Goal: Feedback & Contribution: Contribute content

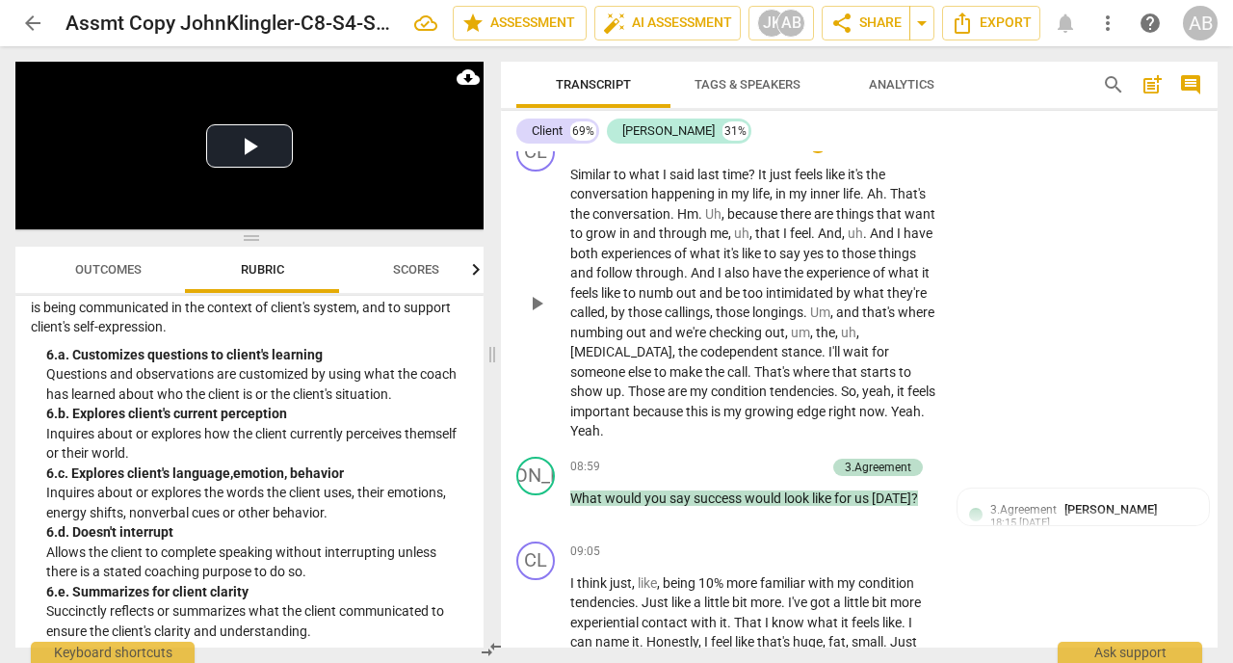
scroll to position [5872, 0]
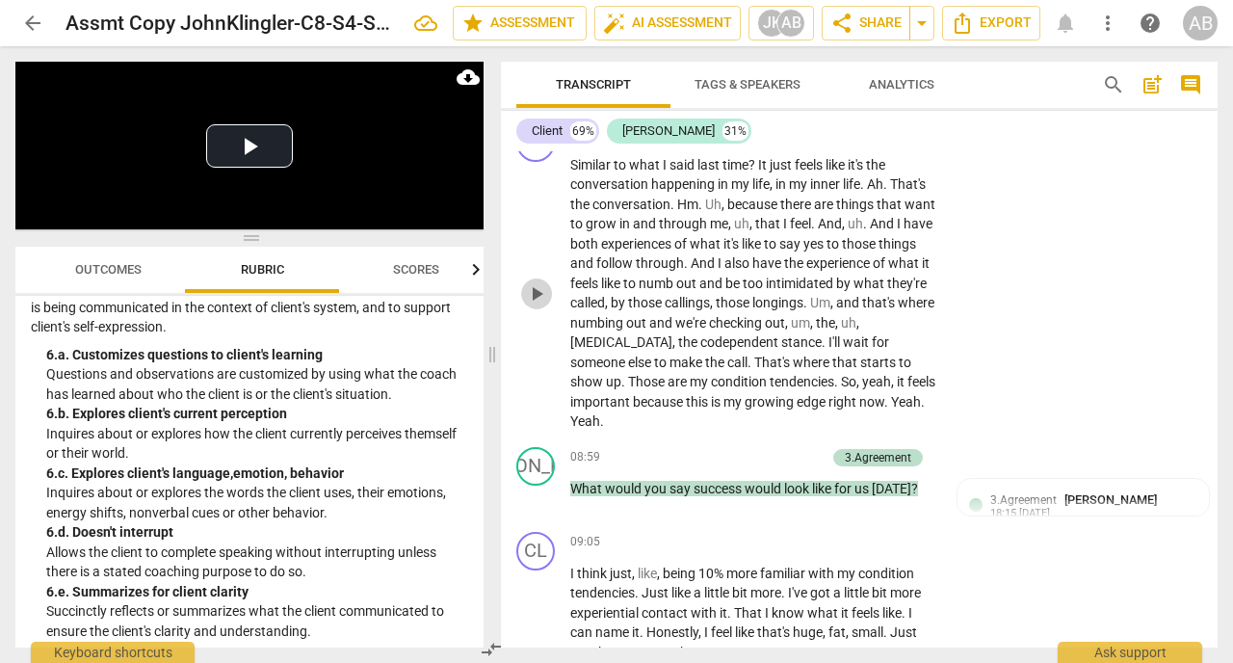
click at [534, 305] on span "play_arrow" at bounding box center [536, 293] width 23 height 23
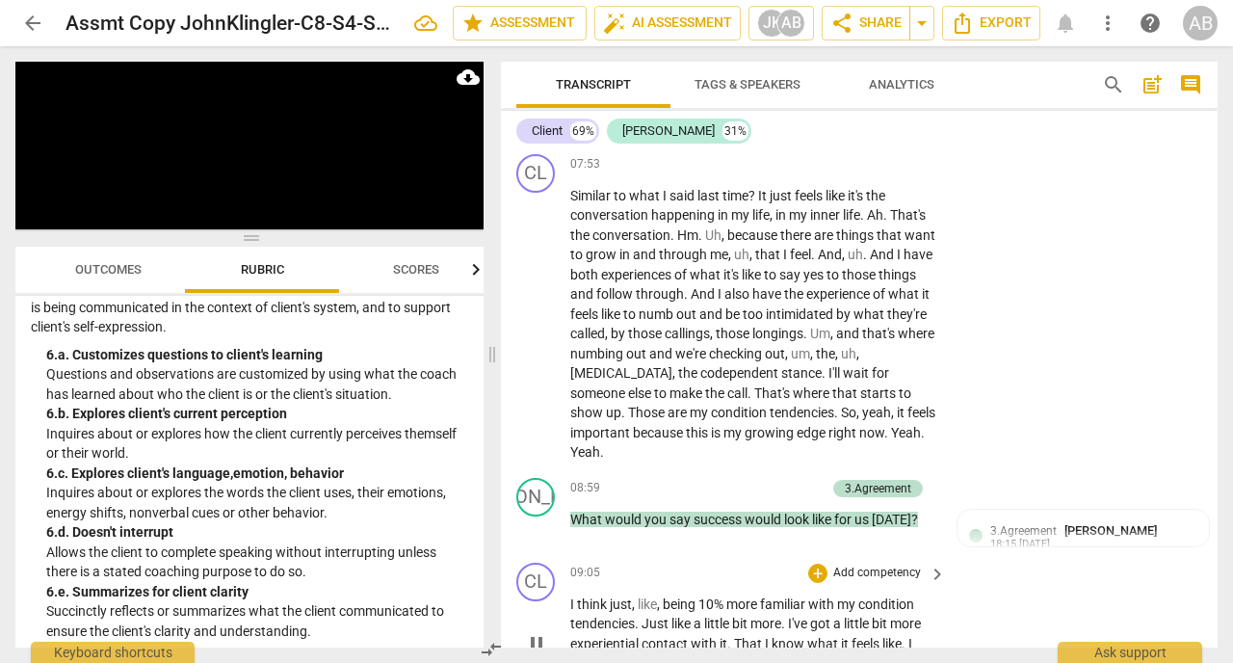
scroll to position [5842, 0]
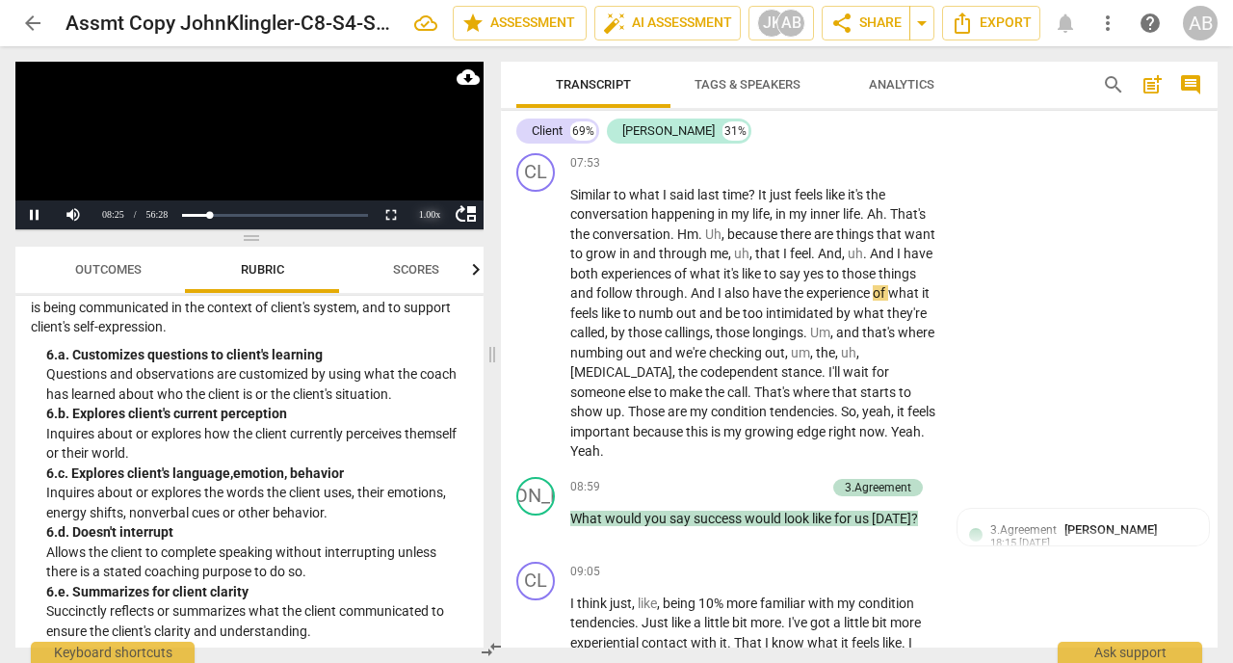
click at [428, 210] on div "1.00 x" at bounding box center [429, 214] width 39 height 29
click at [422, 173] on li "1.5x" at bounding box center [429, 169] width 39 height 21
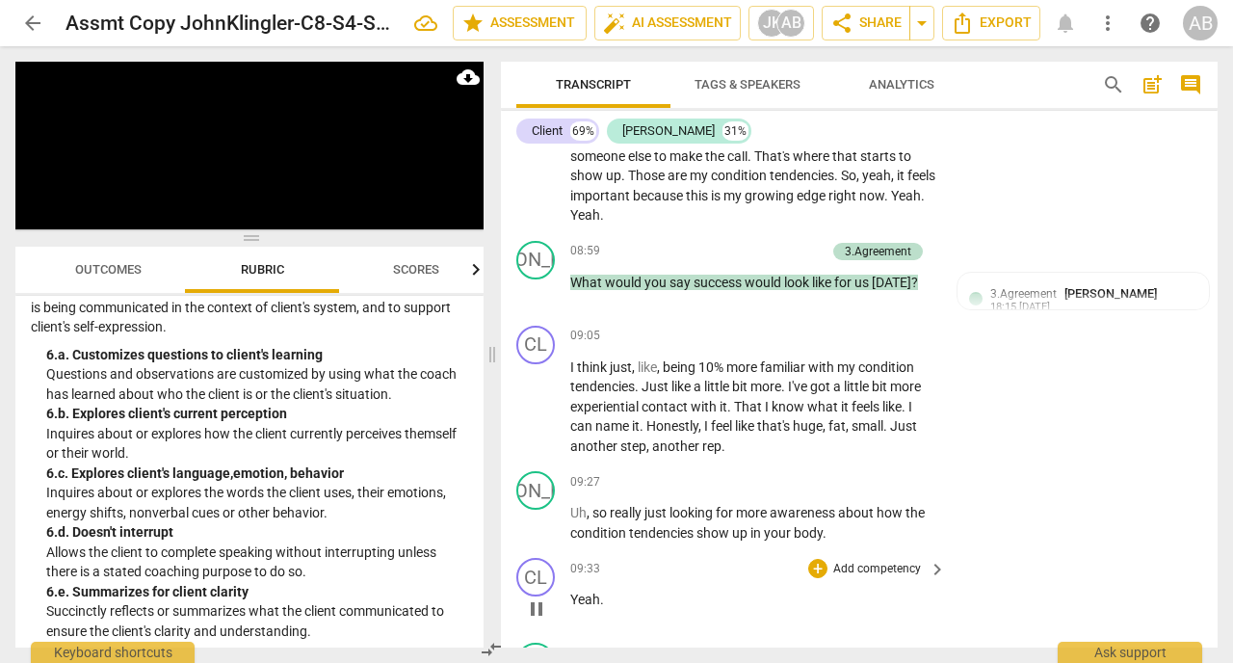
scroll to position [6079, 0]
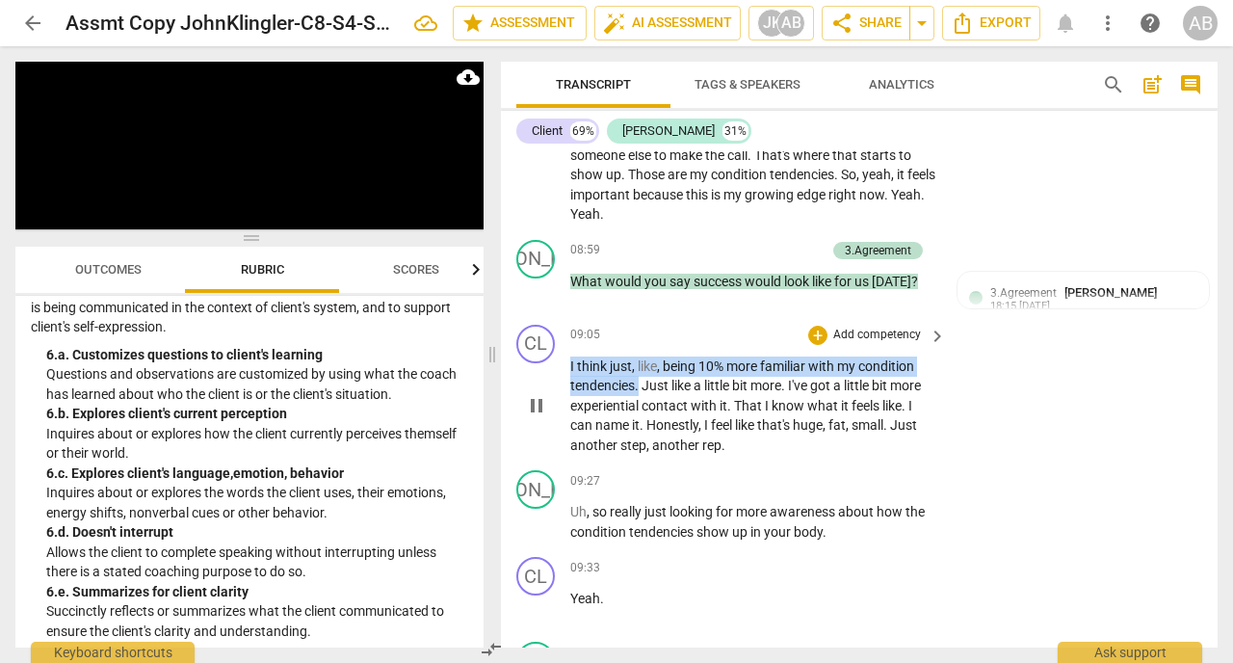
drag, startPoint x: 639, startPoint y: 430, endPoint x: 567, endPoint y: 406, distance: 74.9
click at [567, 406] on div "CL play_arrow pause 09:05 + Add competency keyboard_arrow_right I think just , …" at bounding box center [859, 390] width 717 height 146
click at [820, 345] on div "+" at bounding box center [817, 335] width 19 height 19
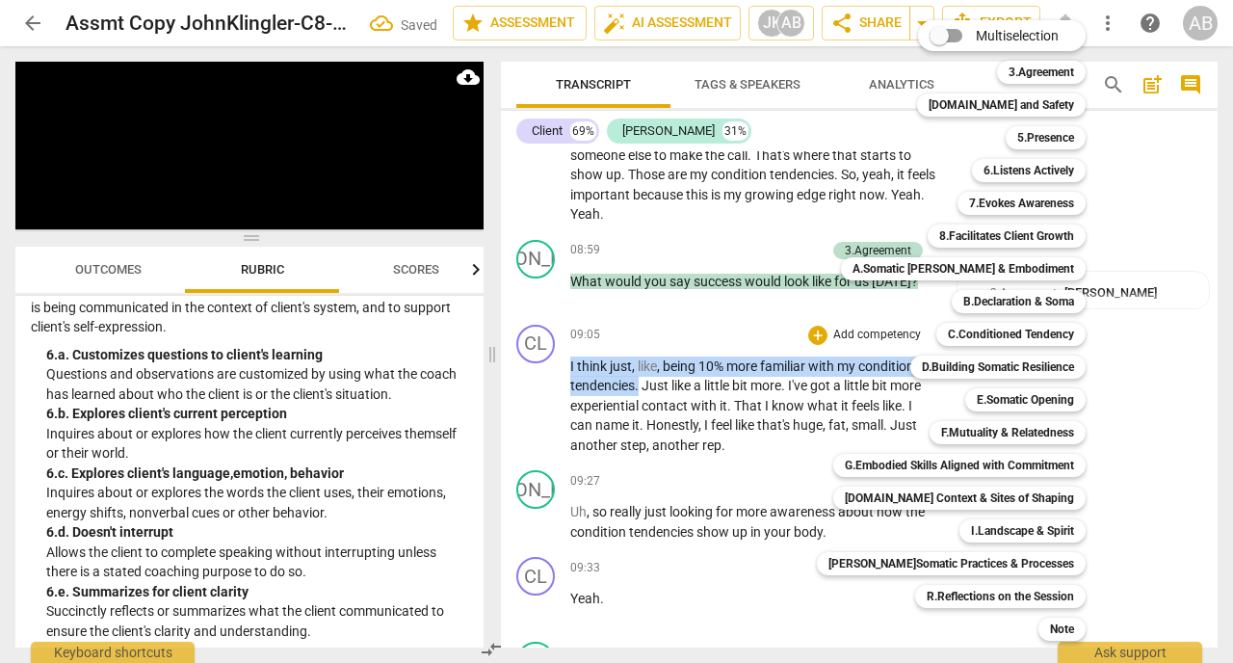
scroll to position [6784, 0]
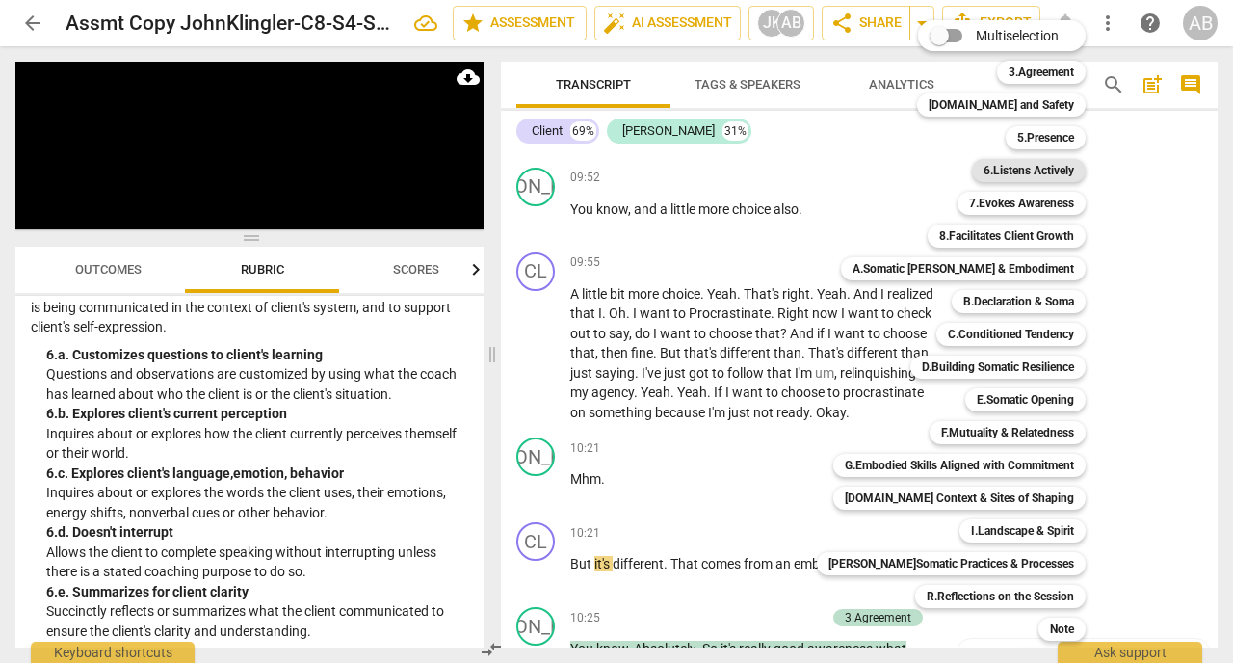
click at [1012, 170] on b "6.Listens Actively" at bounding box center [1028, 170] width 91 height 23
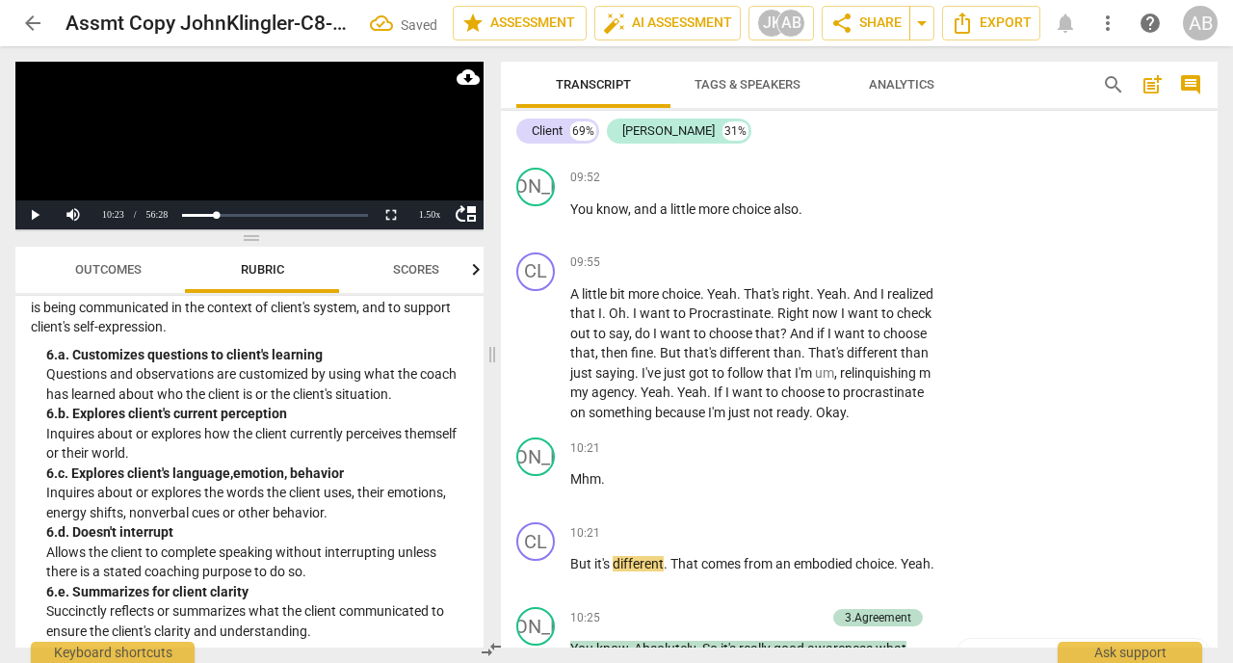
scroll to position [6294, 0]
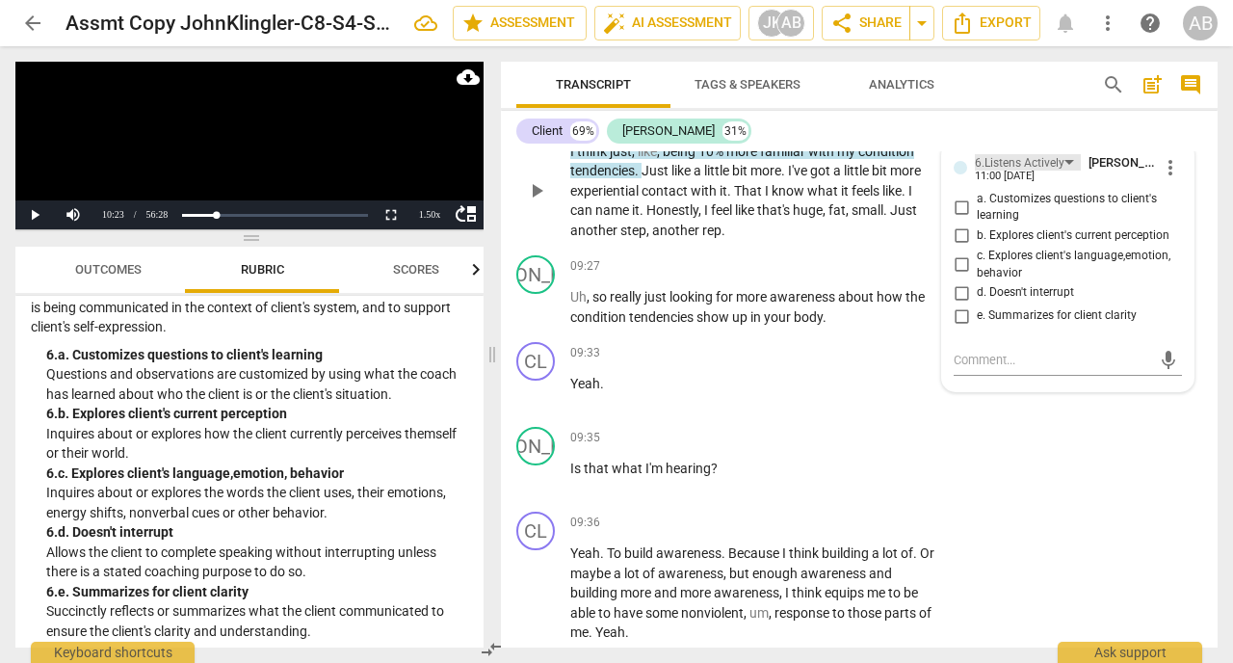
click at [1068, 170] on div "6.Listens Actively" at bounding box center [1028, 162] width 106 height 16
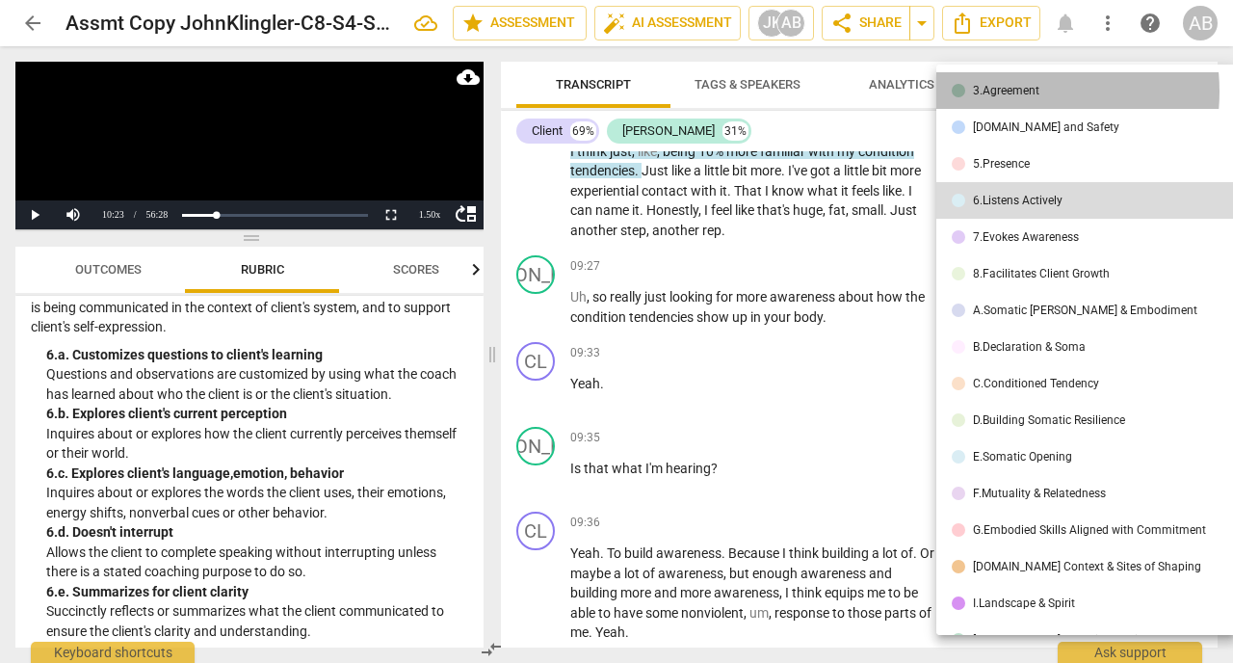
click at [1009, 92] on div "3.Agreement" at bounding box center [1006, 91] width 66 height 12
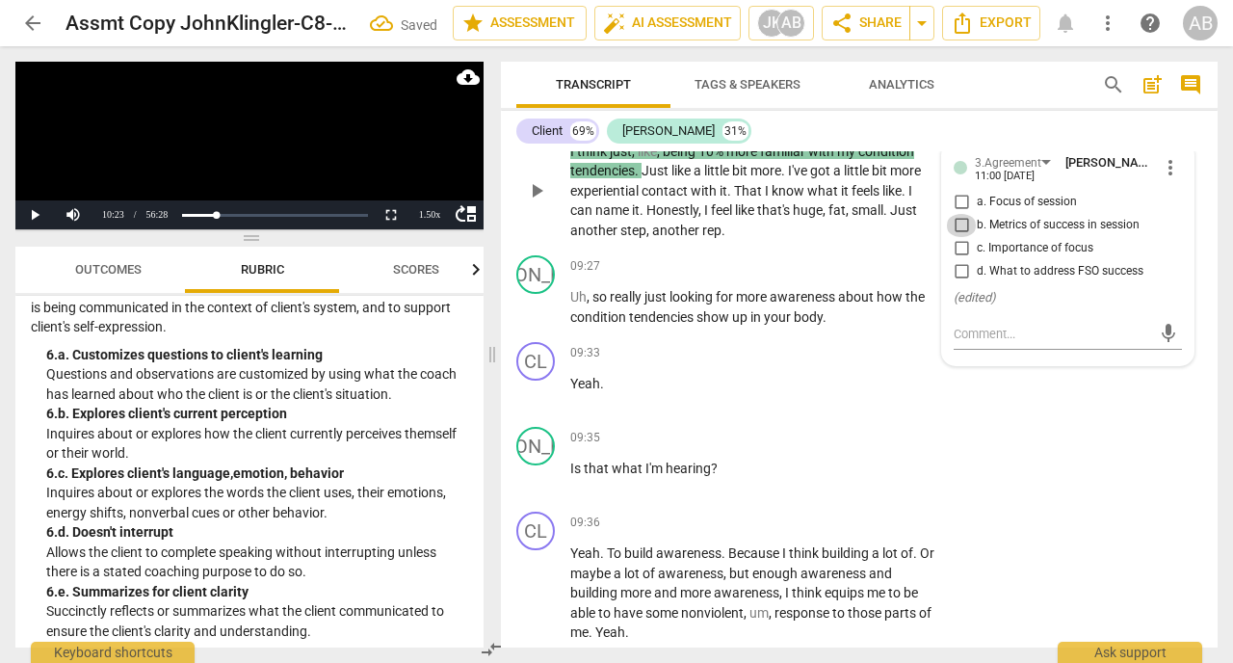
click at [961, 237] on input "b. Metrics of success in session" at bounding box center [961, 225] width 31 height 23
click at [960, 237] on input "b. Metrics of success in session" at bounding box center [961, 225] width 31 height 23
checkbox input "true"
click at [980, 343] on textarea at bounding box center [1052, 334] width 197 height 18
type textarea "H"
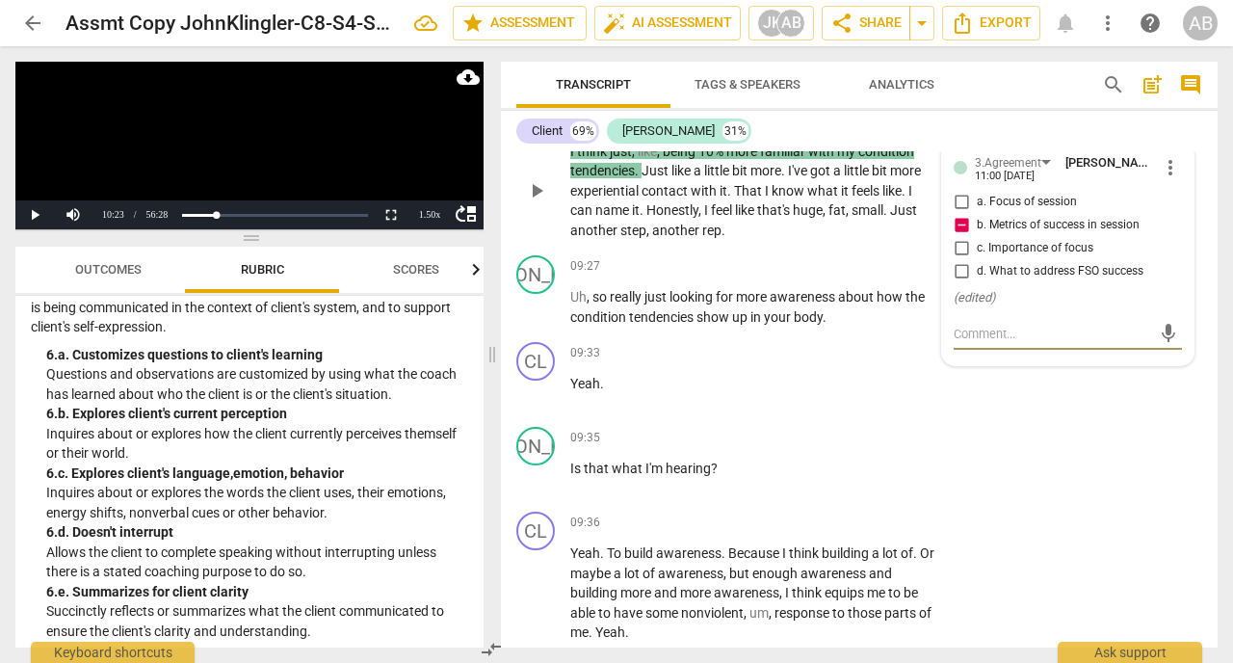
type textarea "H"
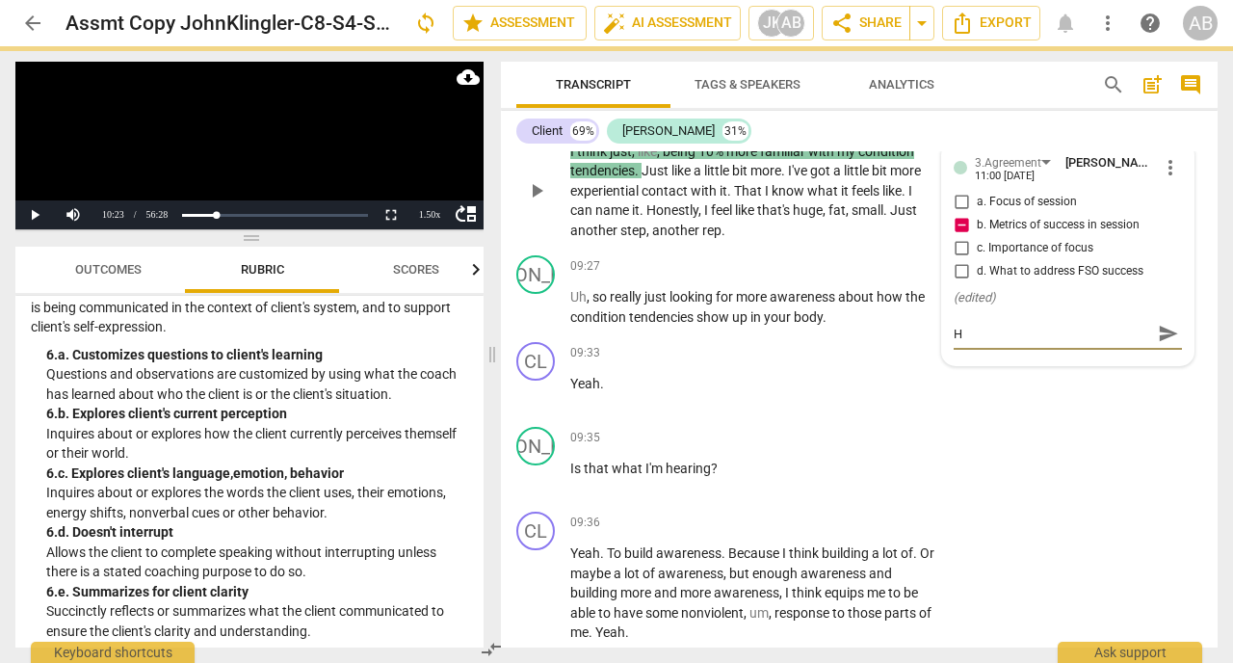
type textarea "Ho"
type textarea "Ho w"
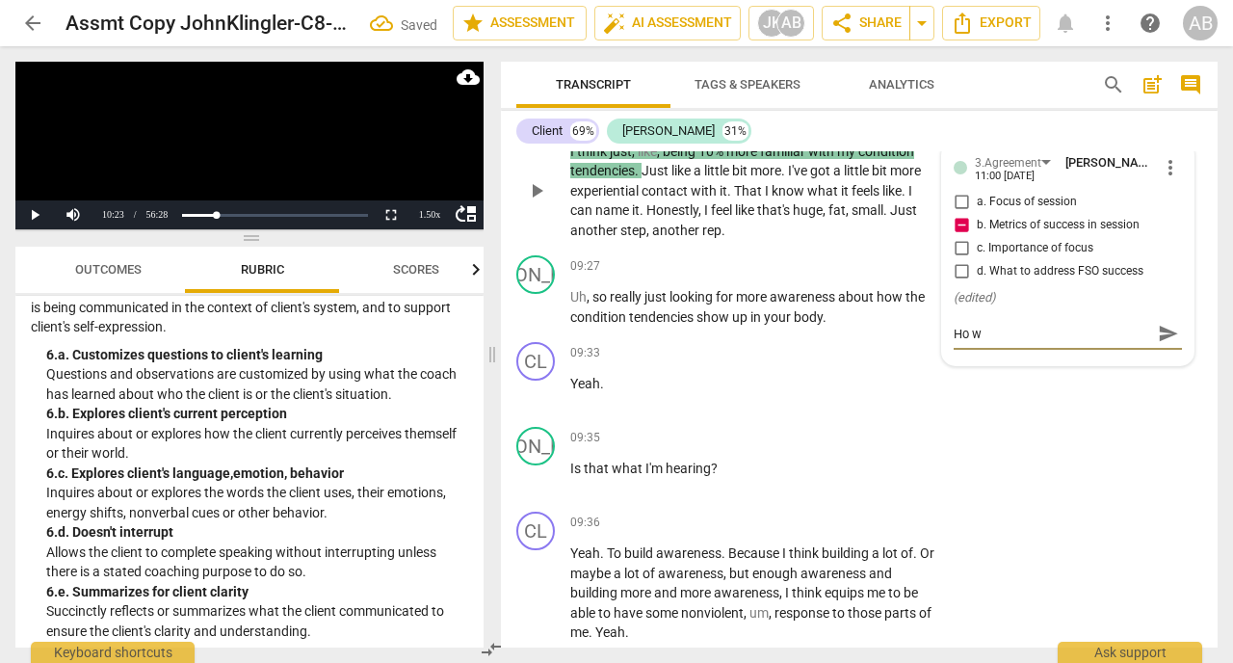
type textarea "Ho wi"
type textarea "[PERSON_NAME]"
type textarea "Ho will"
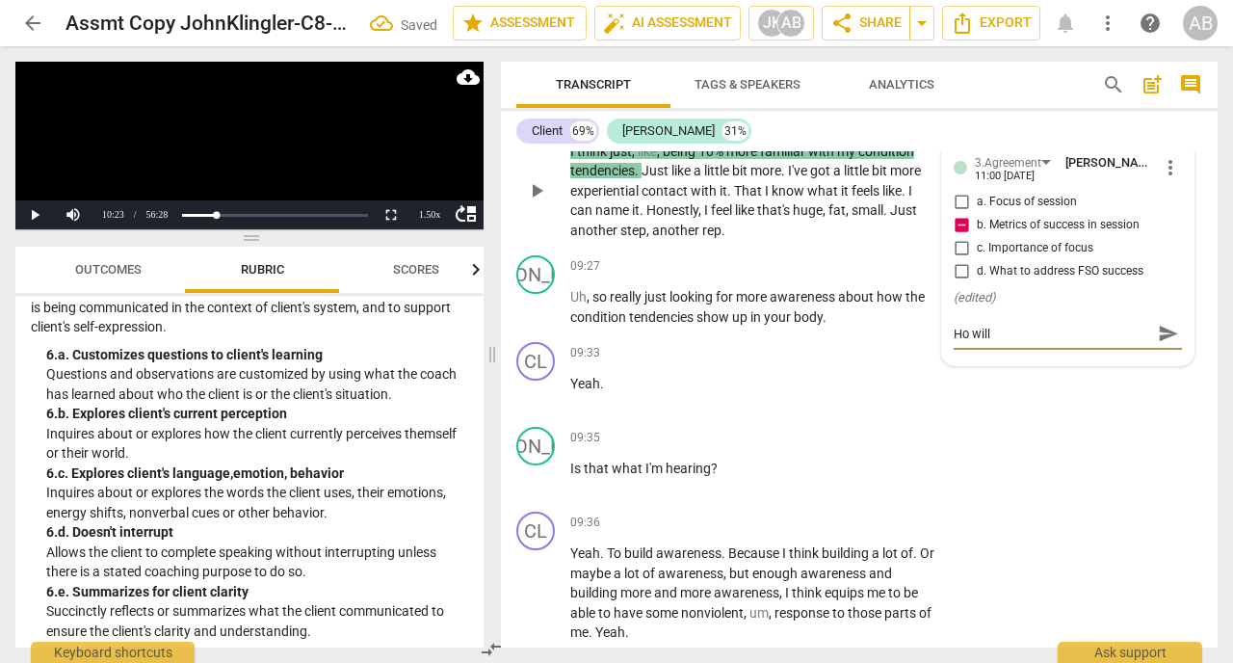
type textarea "Ho will"
type textarea "[PERSON_NAME]"
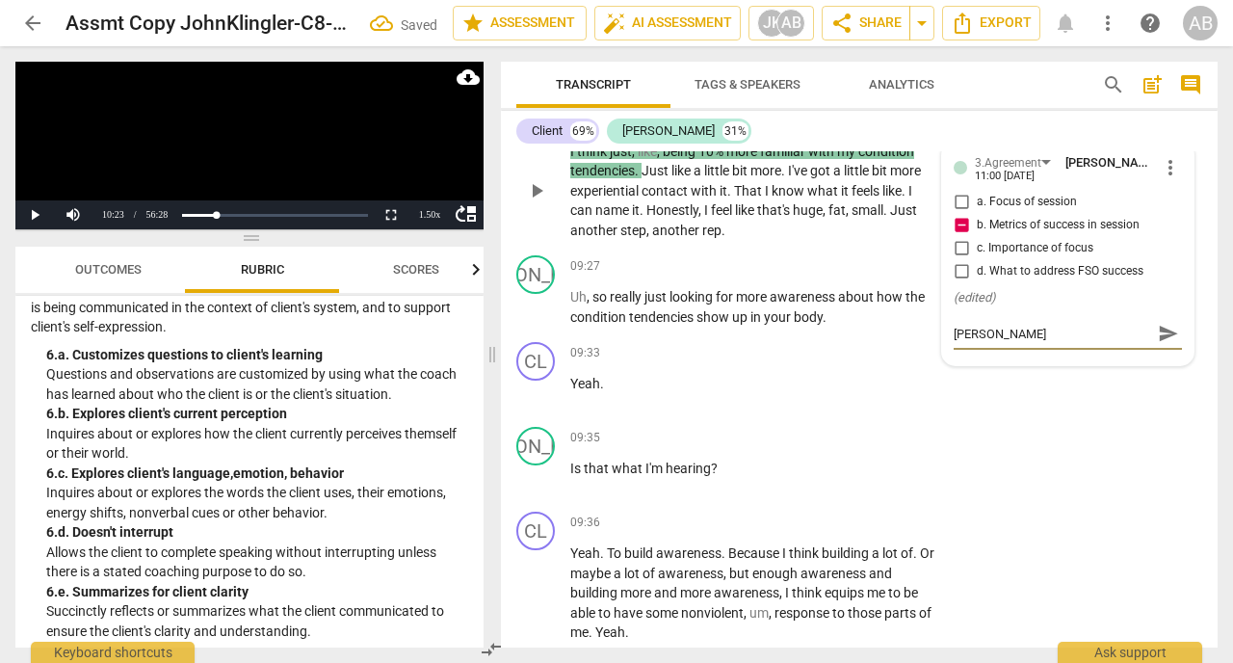
type textarea "Ho wi"
type textarea "Ho w"
type textarea "Ho"
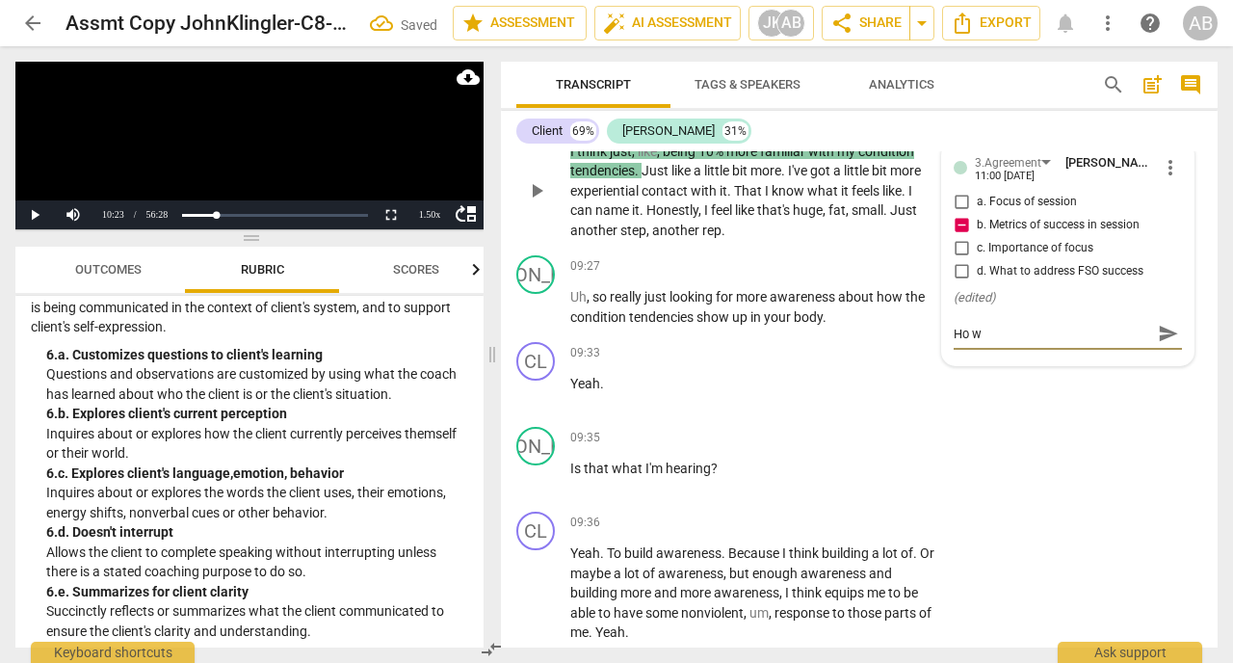
type textarea "Ho"
type textarea "How"
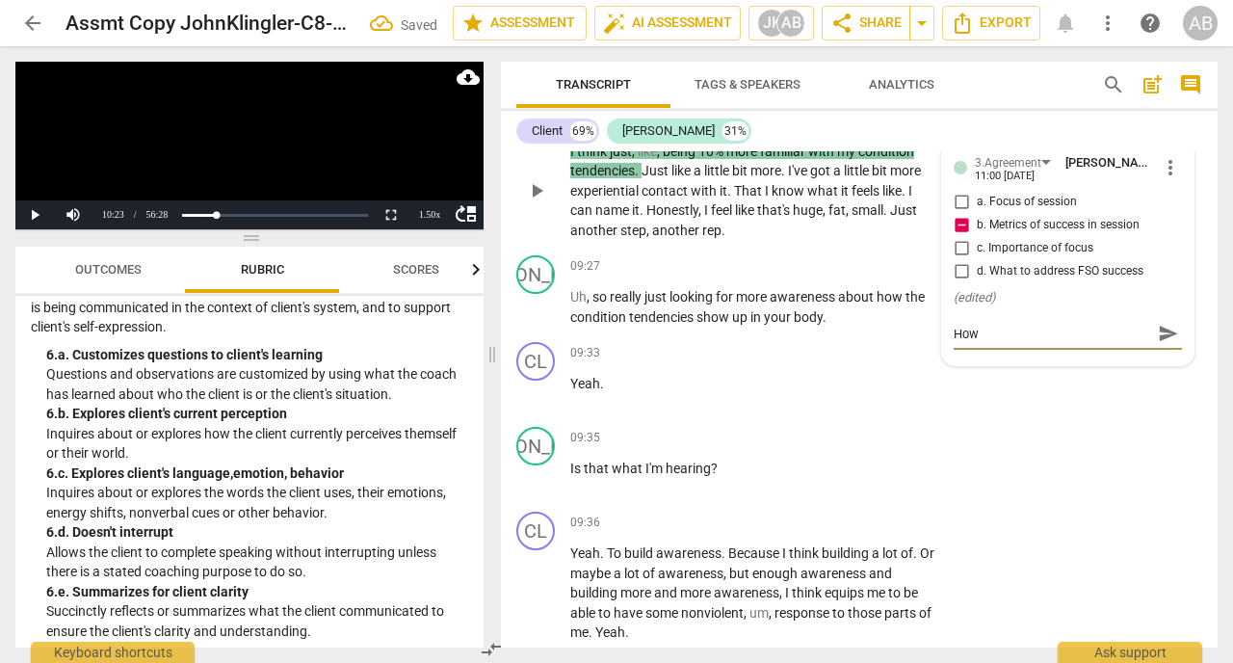
type textarea "How"
type textarea "How w"
type textarea "How wi"
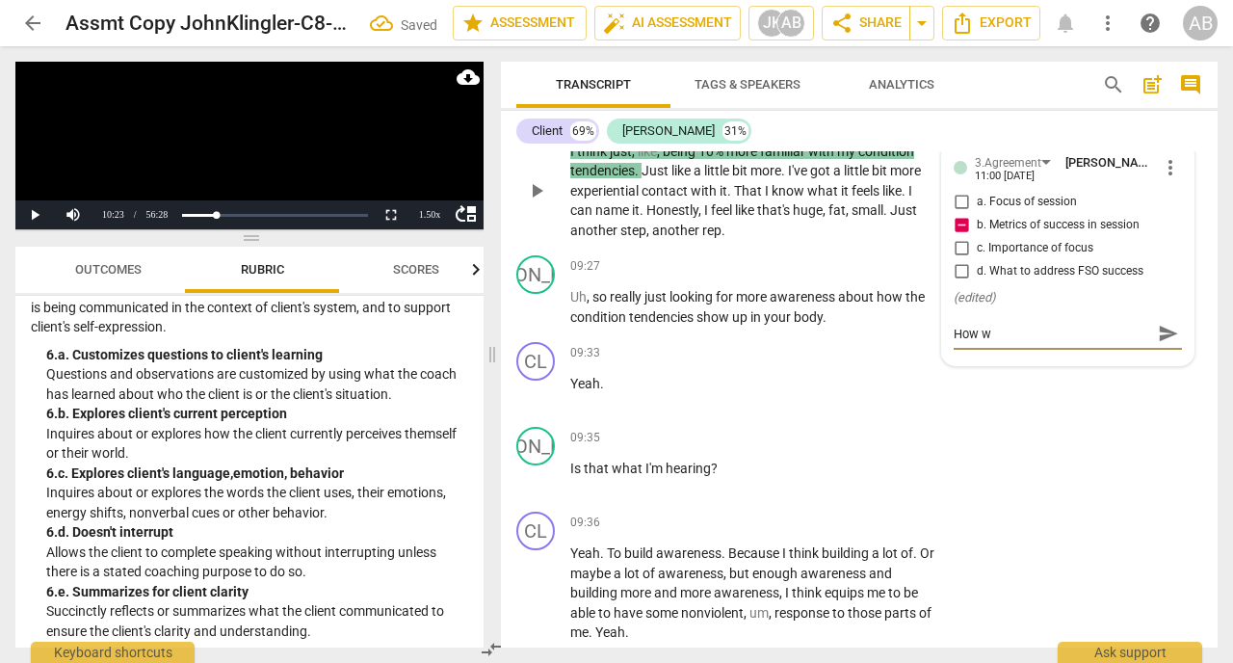
type textarea "How wi"
type textarea "How wil"
type textarea "How will"
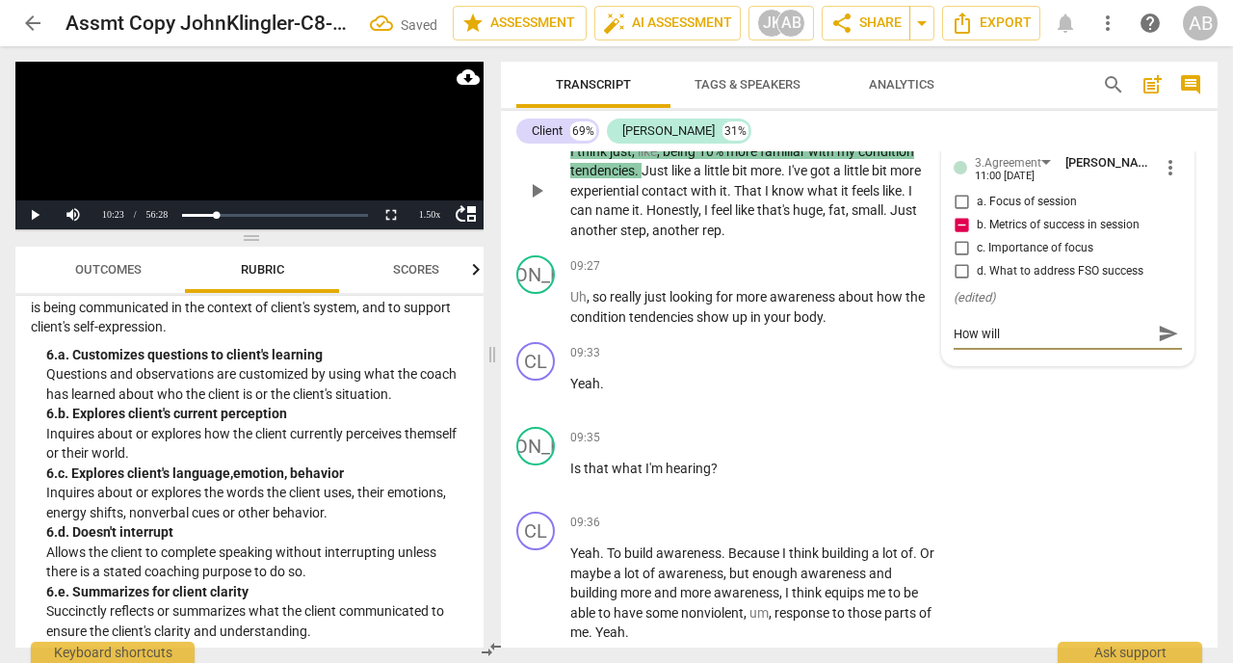
type textarea "How will"
type textarea "How will h"
type textarea "How will he"
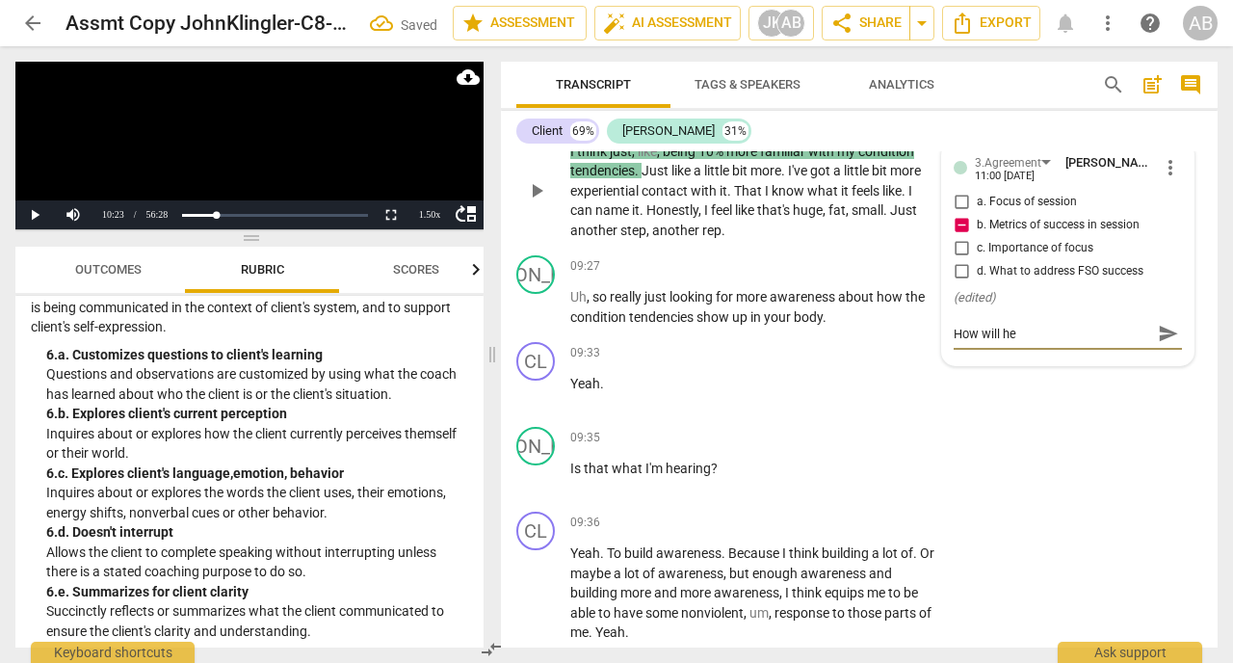
type textarea "How will he"
type textarea "How will he r"
type textarea "How will he re"
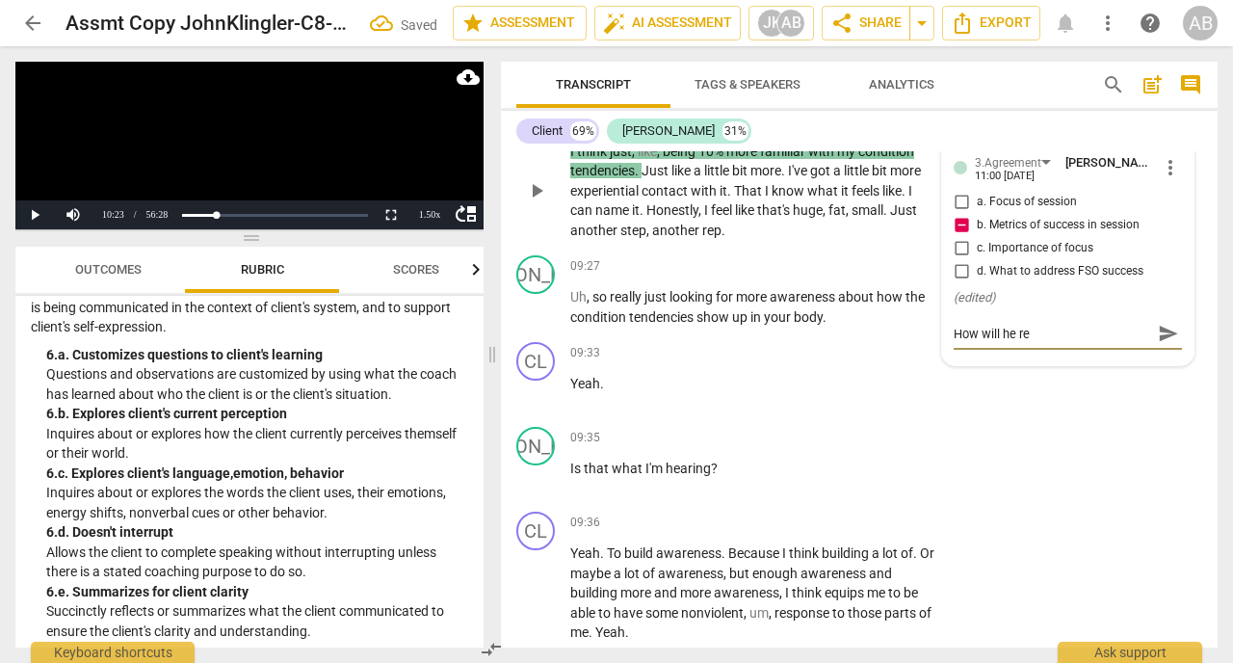
type textarea "How will he rec"
type textarea "How will he reco"
type textarea "How will he recot"
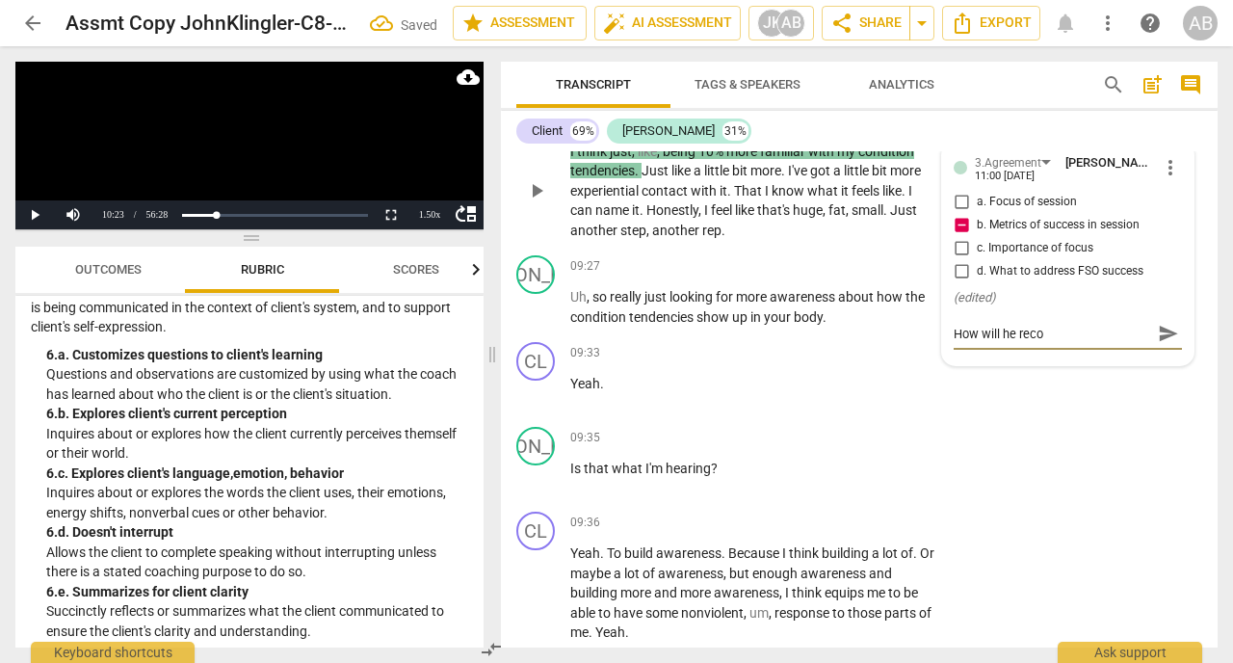
type textarea "How will he recot"
type textarea "How will he reco"
type textarea "How will he recog"
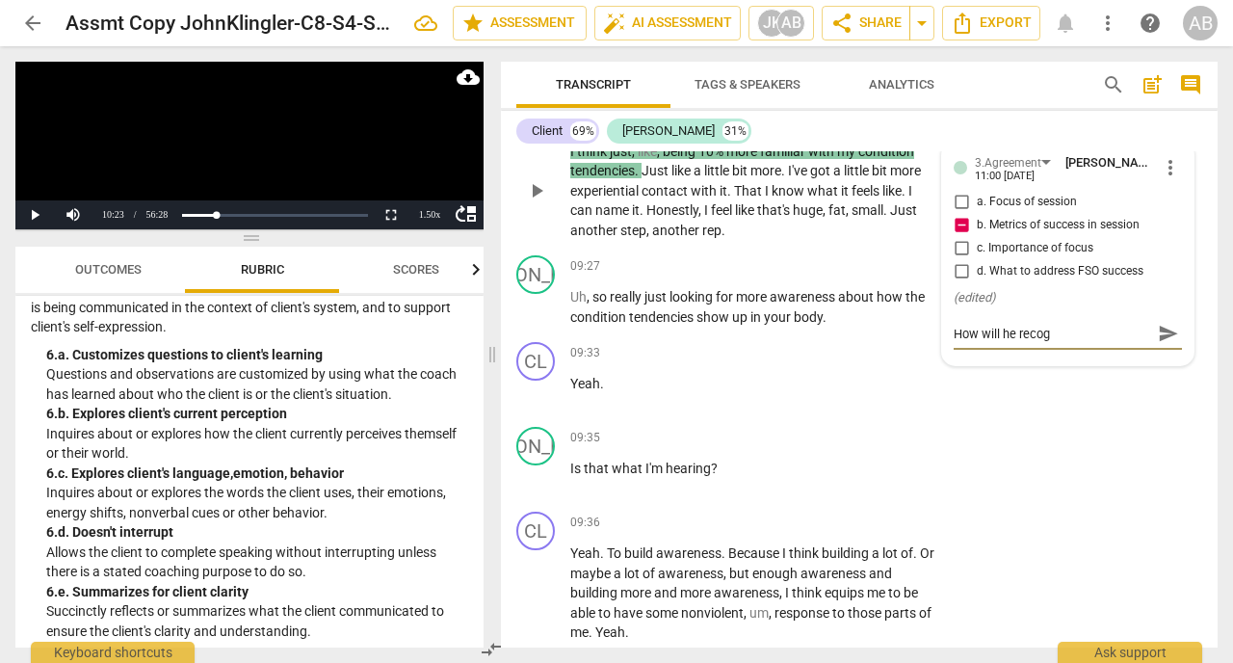
type textarea "How will he recogn"
type textarea "How will he recogni"
type textarea "How will he recogniz"
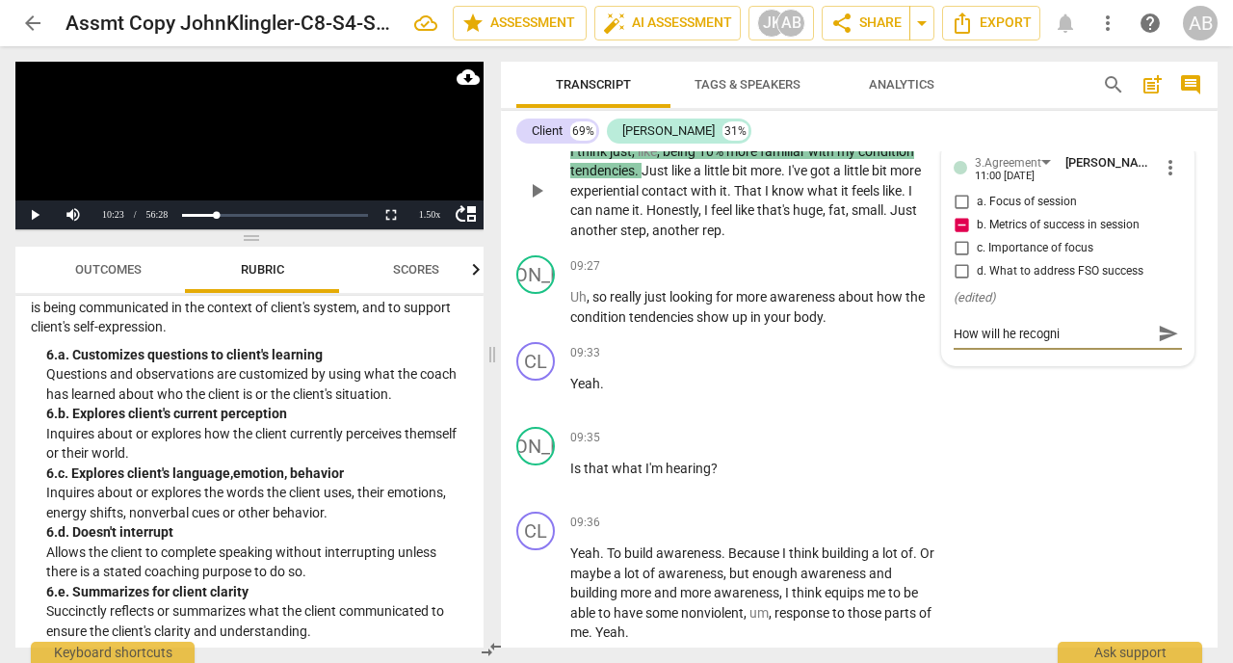
type textarea "How will he recogniz"
type textarea "How will he recognize"
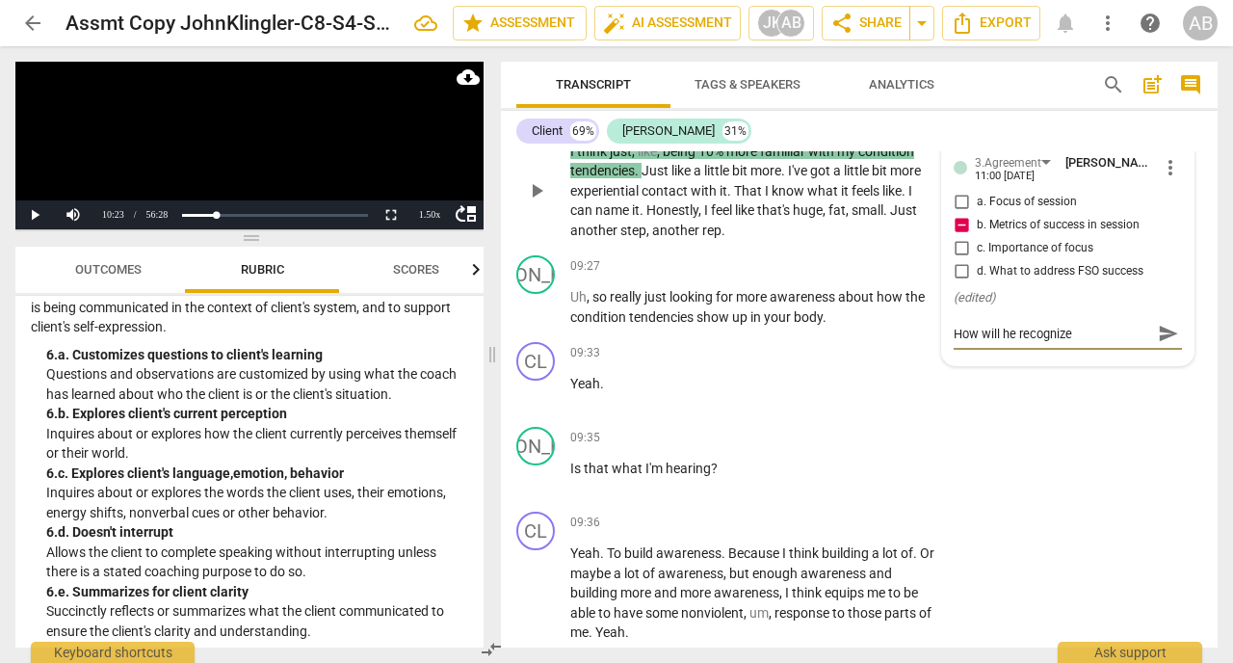
type textarea "How will he recognize t"
type textarea "How will he recognize th"
type textarea "How will he recognize tha"
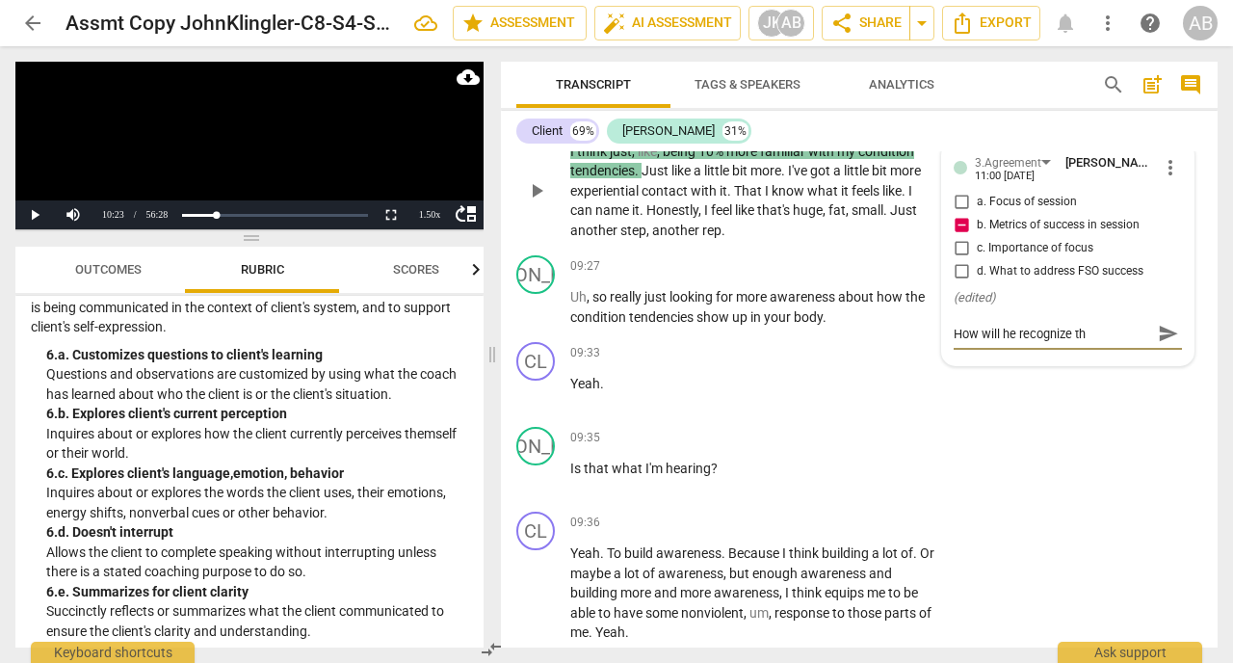
type textarea "How will he recognize tha"
type textarea "How will he recognize that"
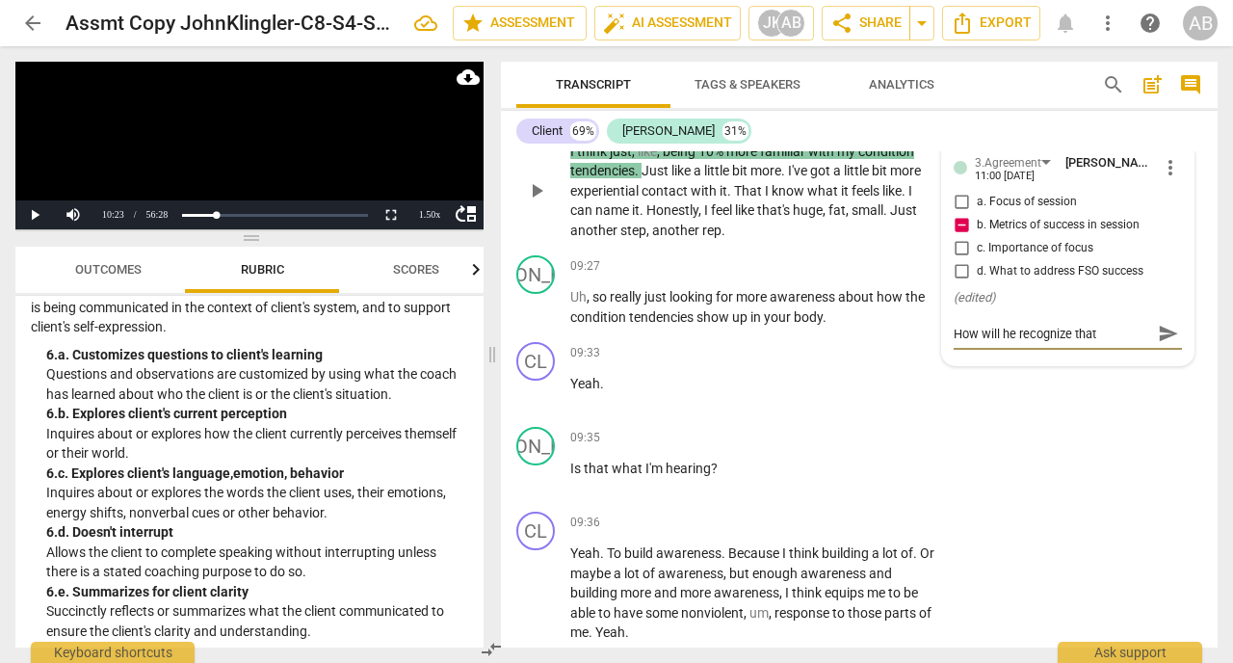
type textarea "How will he recognize that 1"
type textarea "How will he recognize that 10"
type textarea "How will he recognize that 10%"
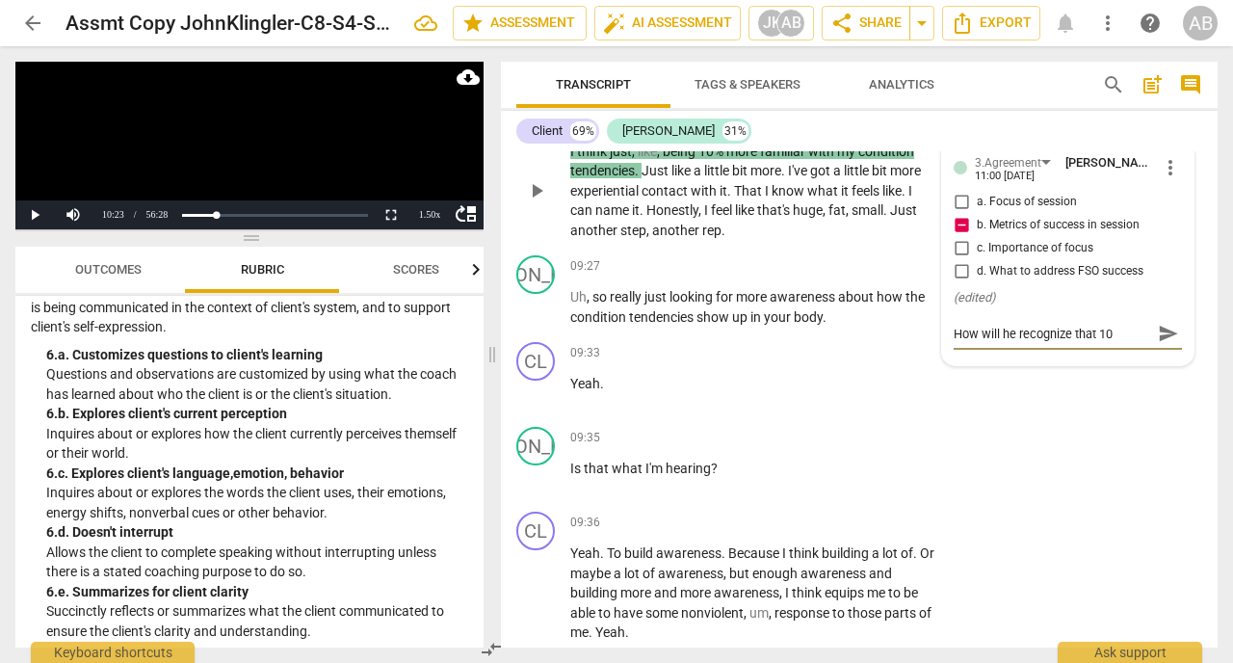
type textarea "How will he recognize that 10%"
type textarea "How will he recognize that 10%?"
click at [1182, 365] on div "3.Agreement [PERSON_NAME] 11:00 [DATE] more_vert a. Focus of session b. Metrics…" at bounding box center [1067, 253] width 251 height 223
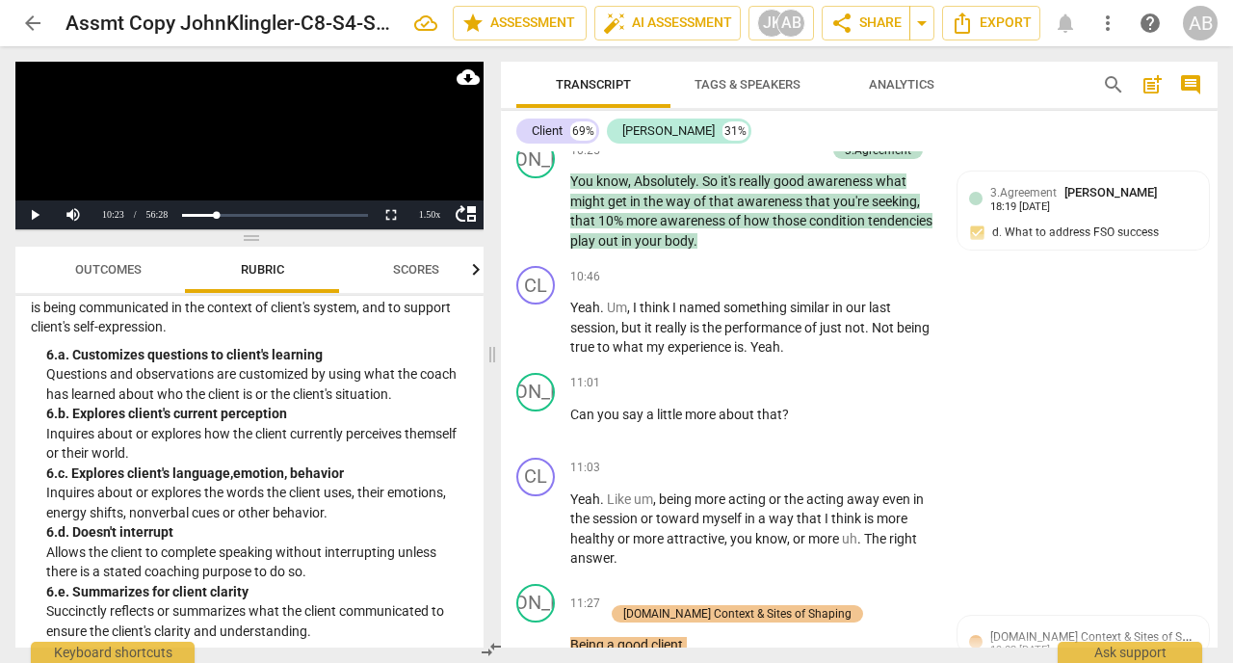
scroll to position [7261, 0]
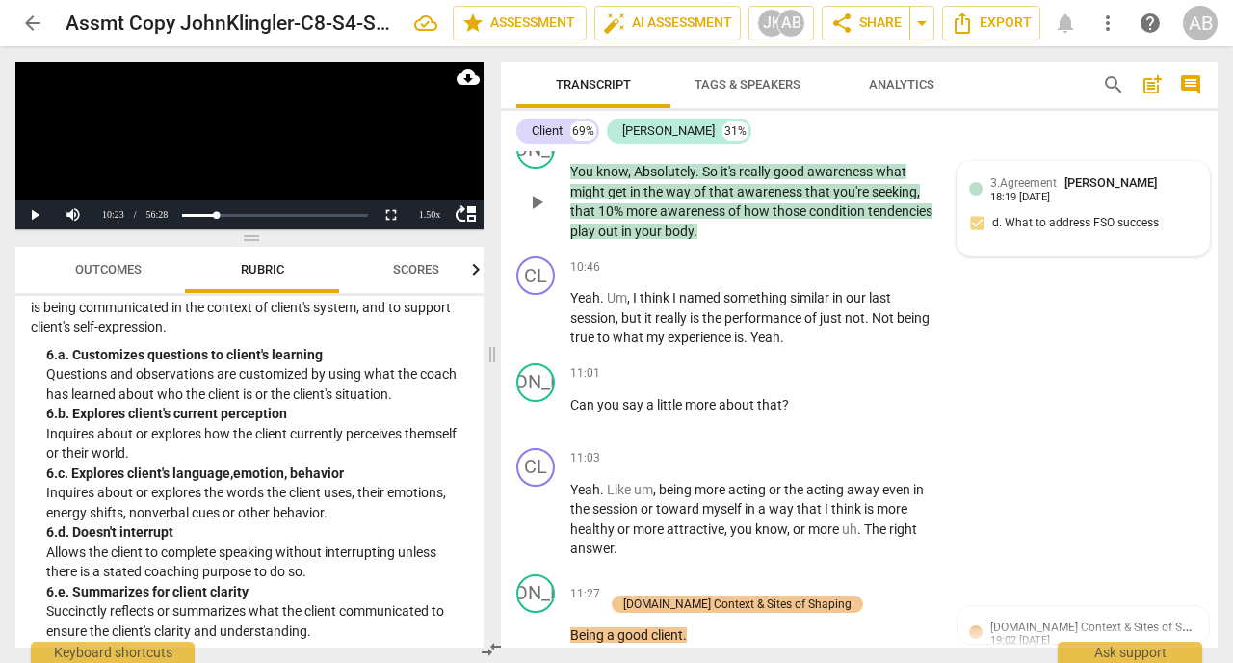
click at [1161, 203] on div "3.Agreement [PERSON_NAME] 18:19 [DATE]" at bounding box center [1093, 188] width 207 height 30
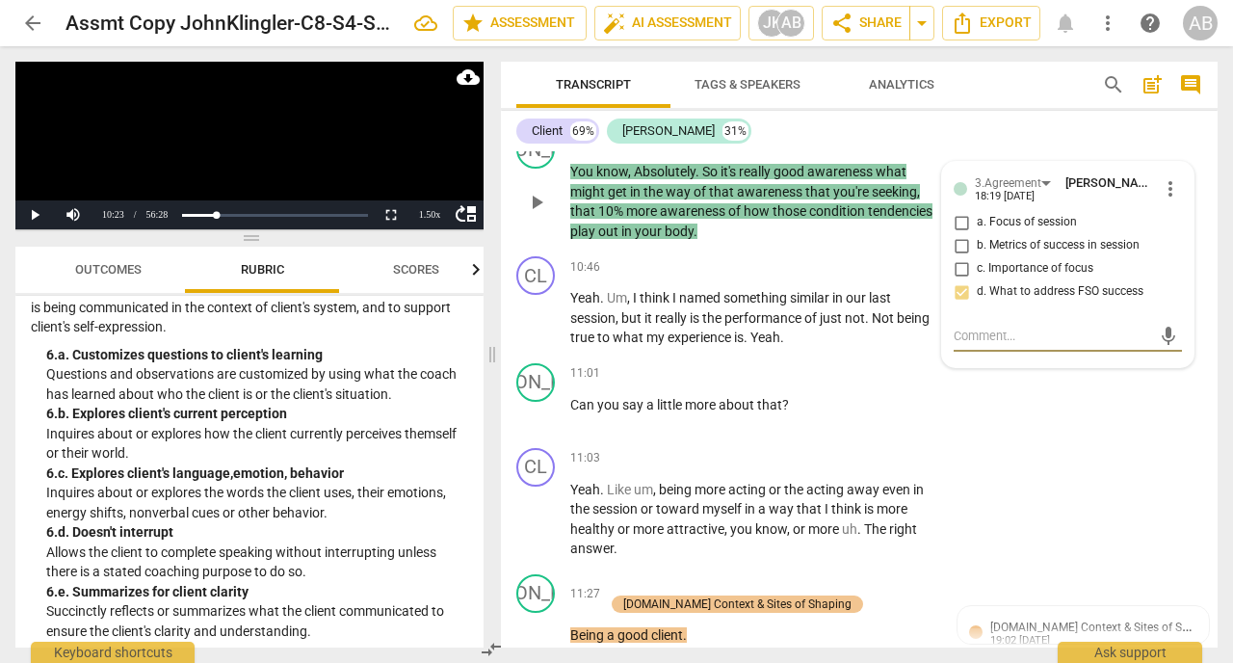
type textarea "("
click at [1135, 440] on div "JO play_arrow pause 11:01 + Add competency keyboard_arrow_right Can you say a l…" at bounding box center [859, 397] width 717 height 85
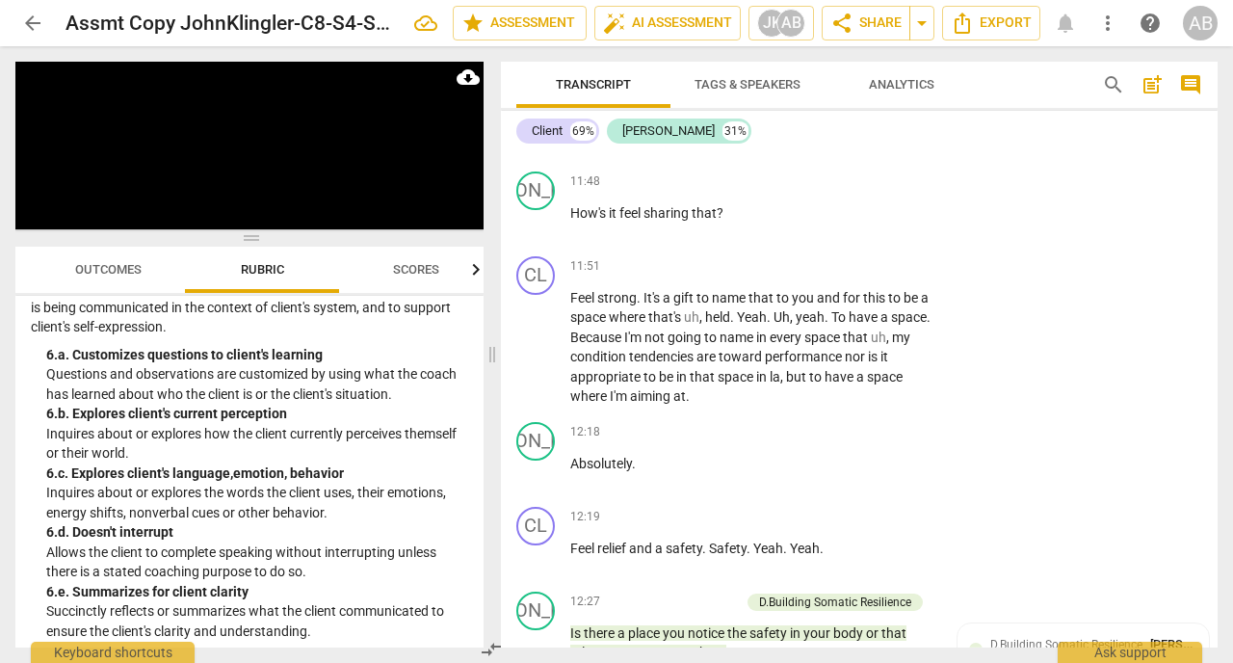
scroll to position [8031, 0]
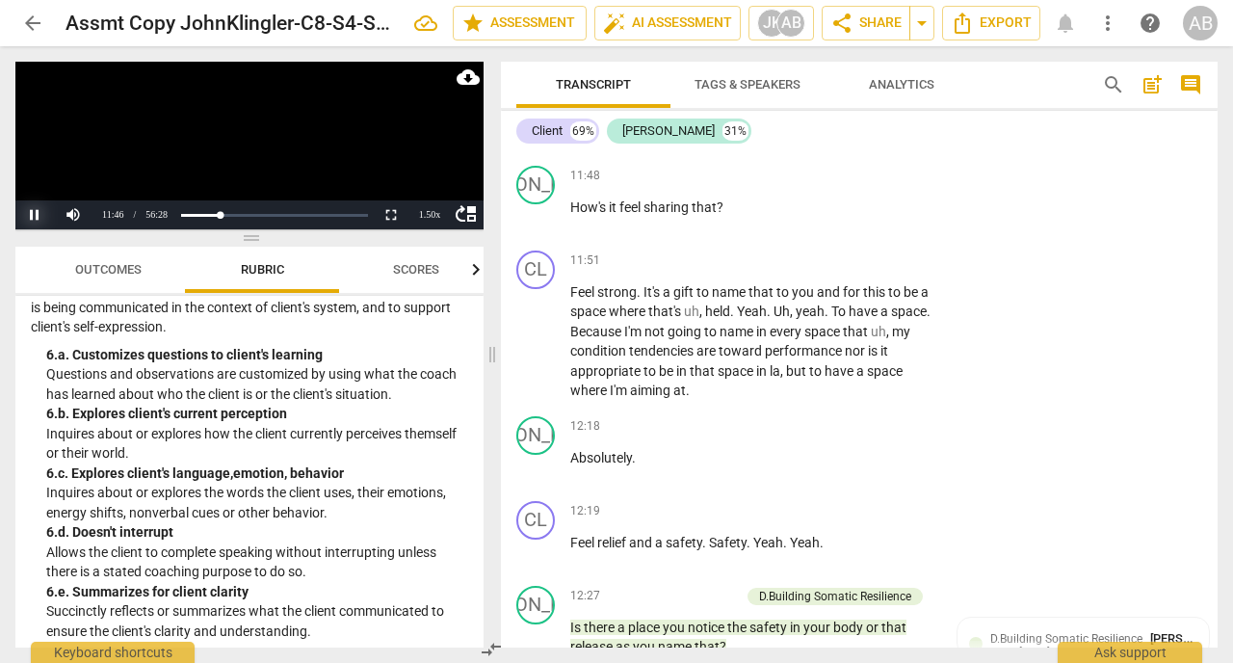
click at [39, 213] on button "Pause" at bounding box center [34, 214] width 39 height 29
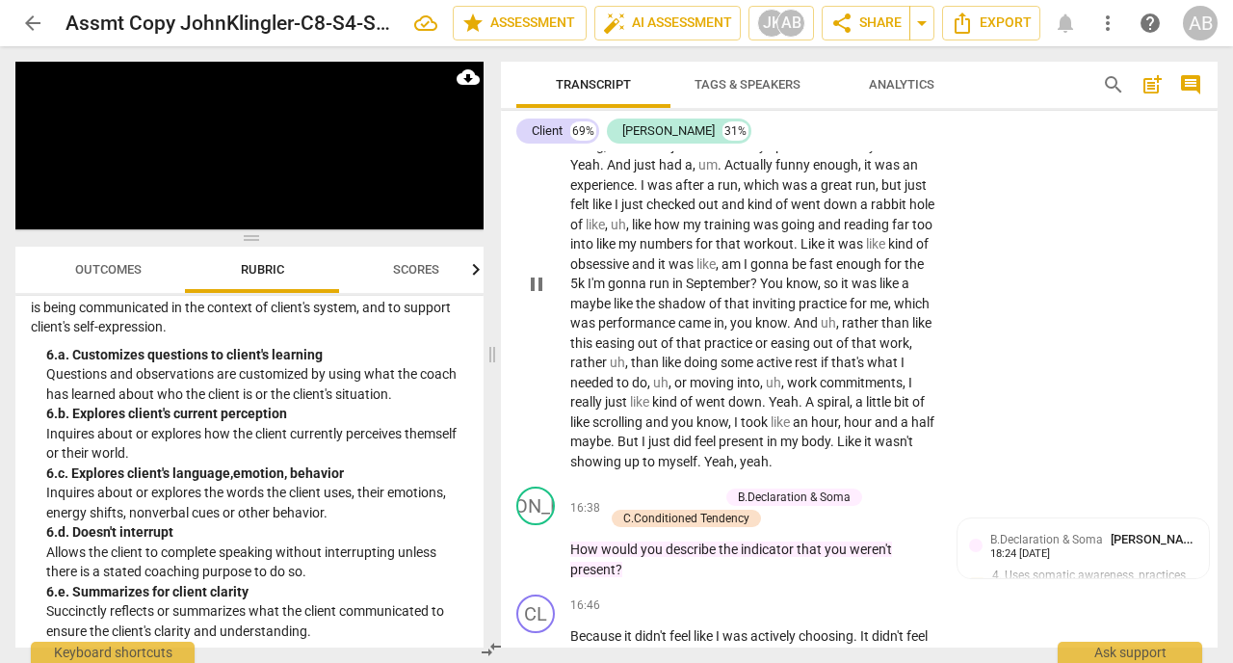
scroll to position [9525, 0]
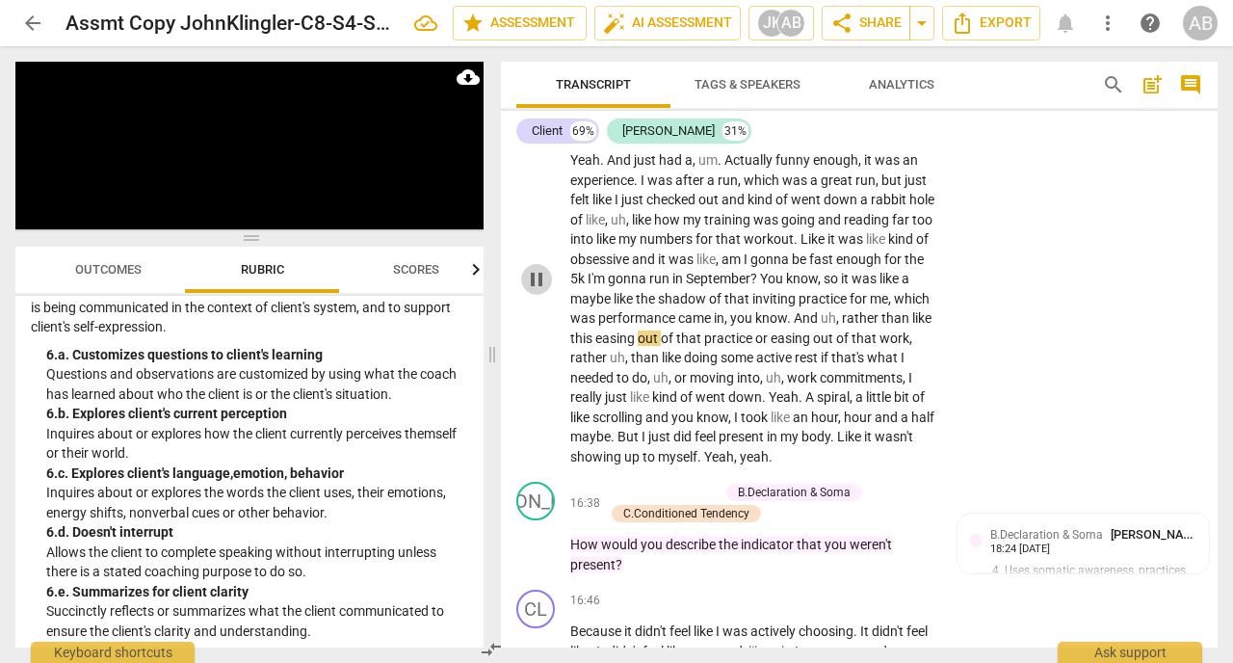
click at [534, 291] on span "pause" at bounding box center [536, 279] width 23 height 23
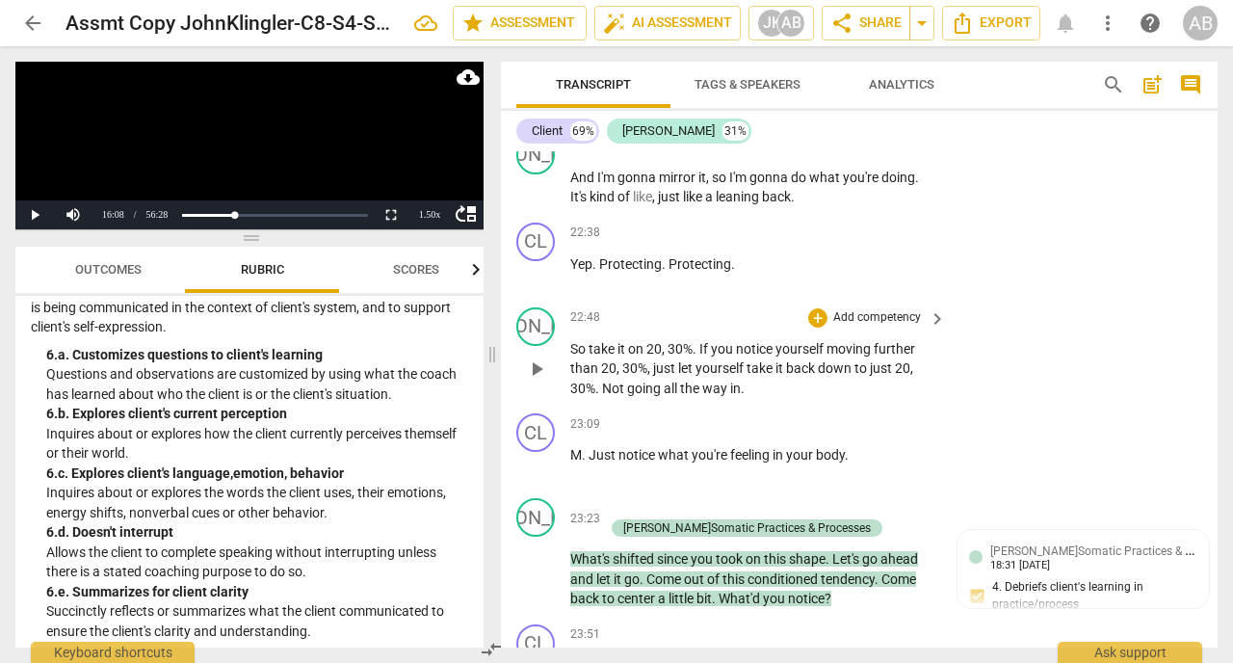
scroll to position [13718, 0]
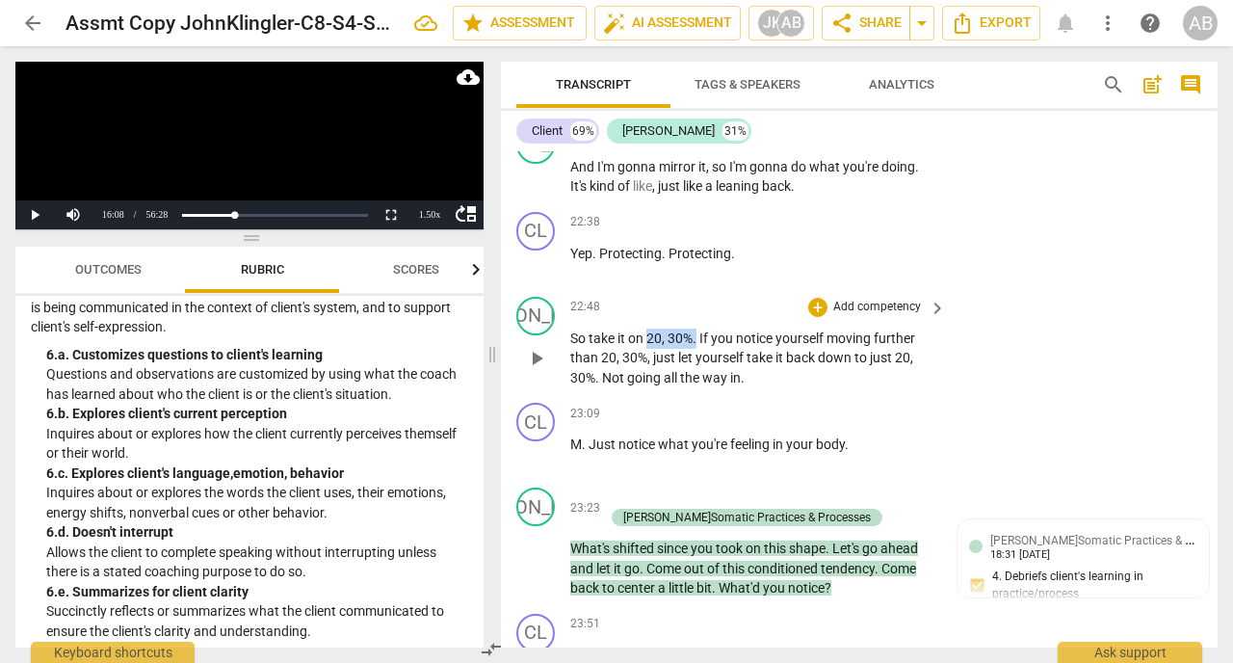
drag, startPoint x: 650, startPoint y: 301, endPoint x: 697, endPoint y: 300, distance: 47.2
click at [697, 328] on p "So take it on 20 , 30% . If you notice yourself moving further than 20 , 30% , …" at bounding box center [753, 358] width 366 height 60
click at [712, 278] on div "+" at bounding box center [718, 277] width 19 height 19
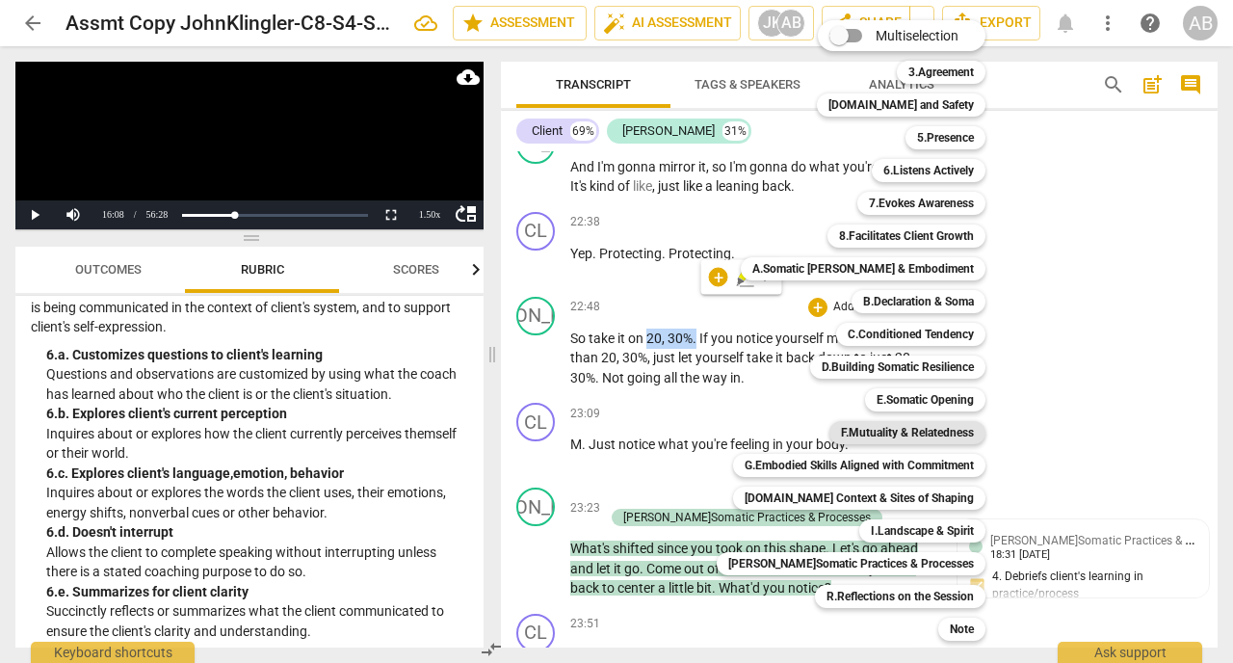
scroll to position [31, 0]
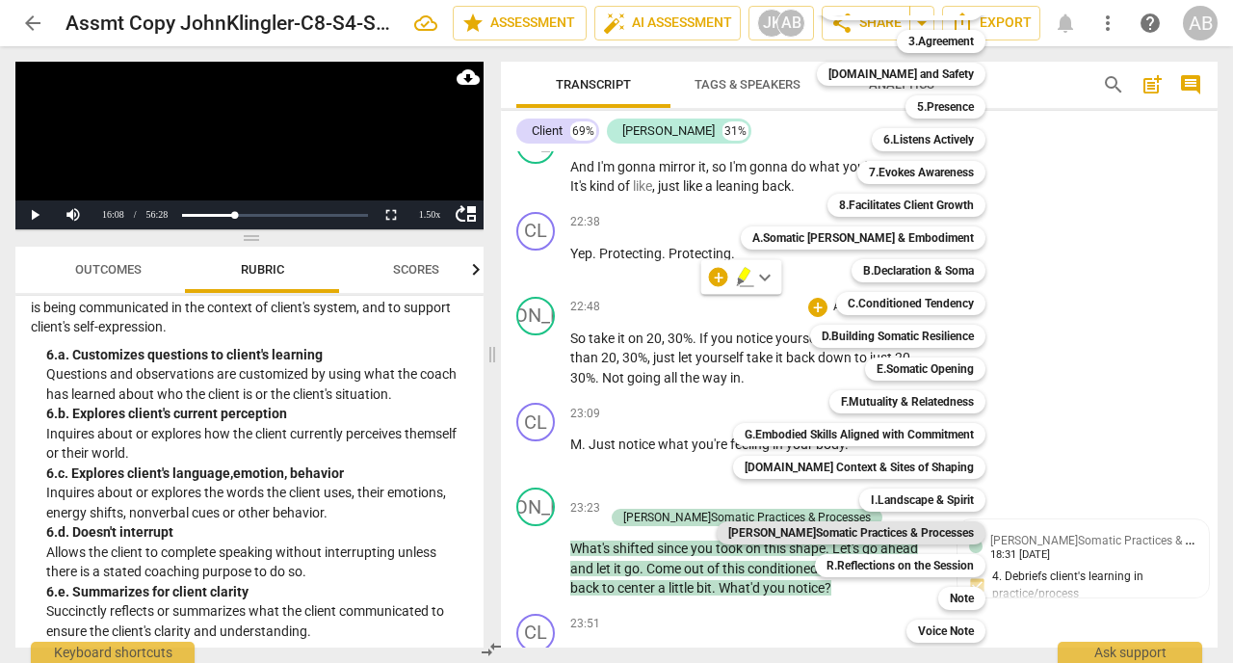
click at [918, 537] on b "[PERSON_NAME]Somatic Practices & Processes" at bounding box center [851, 532] width 246 height 23
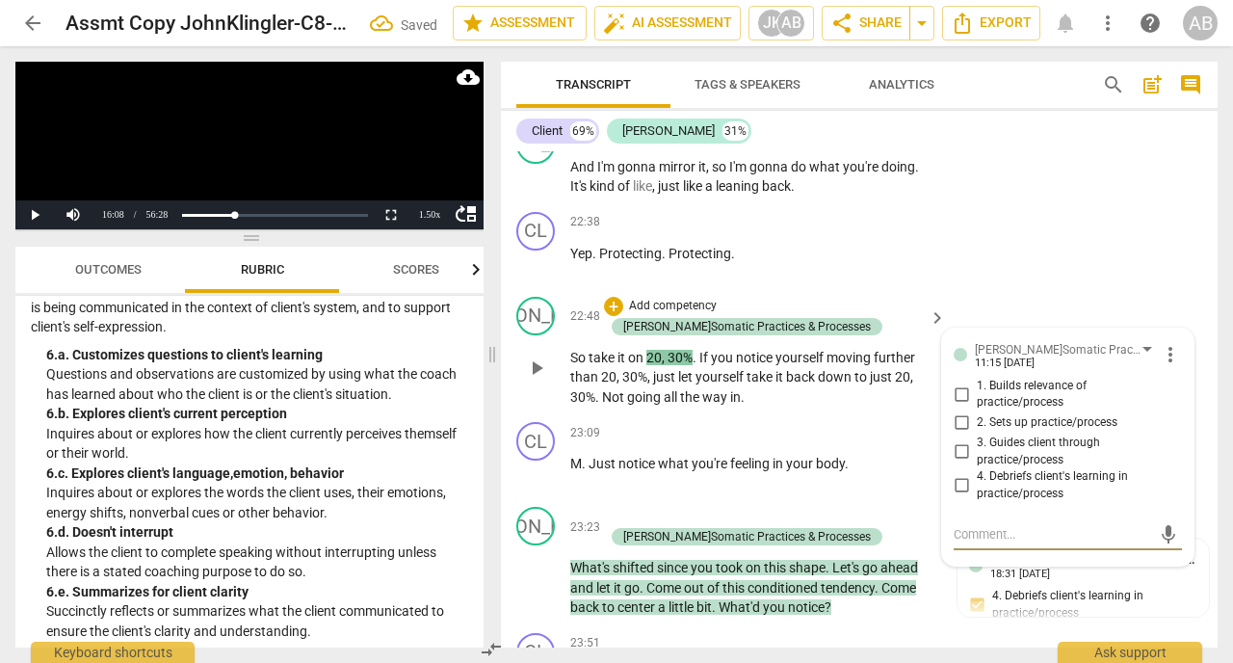
drag, startPoint x: 651, startPoint y: 304, endPoint x: 683, endPoint y: 304, distance: 31.8
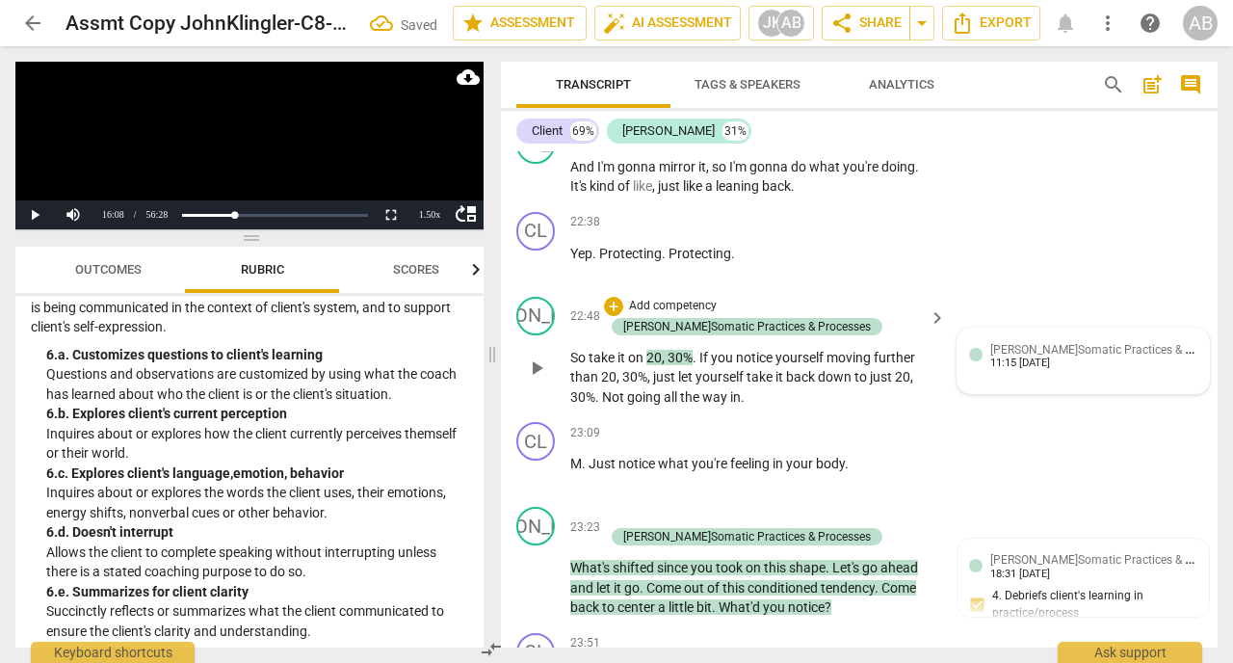
click at [1044, 357] on div "11:15 [DATE]" at bounding box center [1020, 363] width 60 height 13
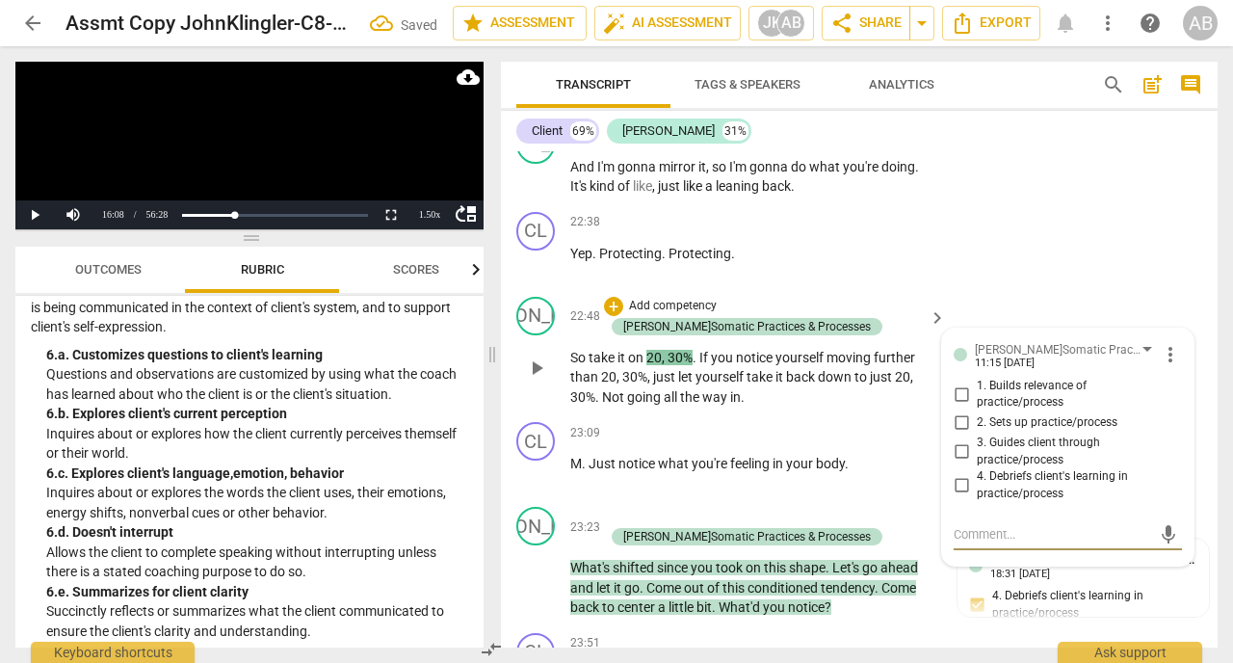
type textarea "s"
type textarea "sb"
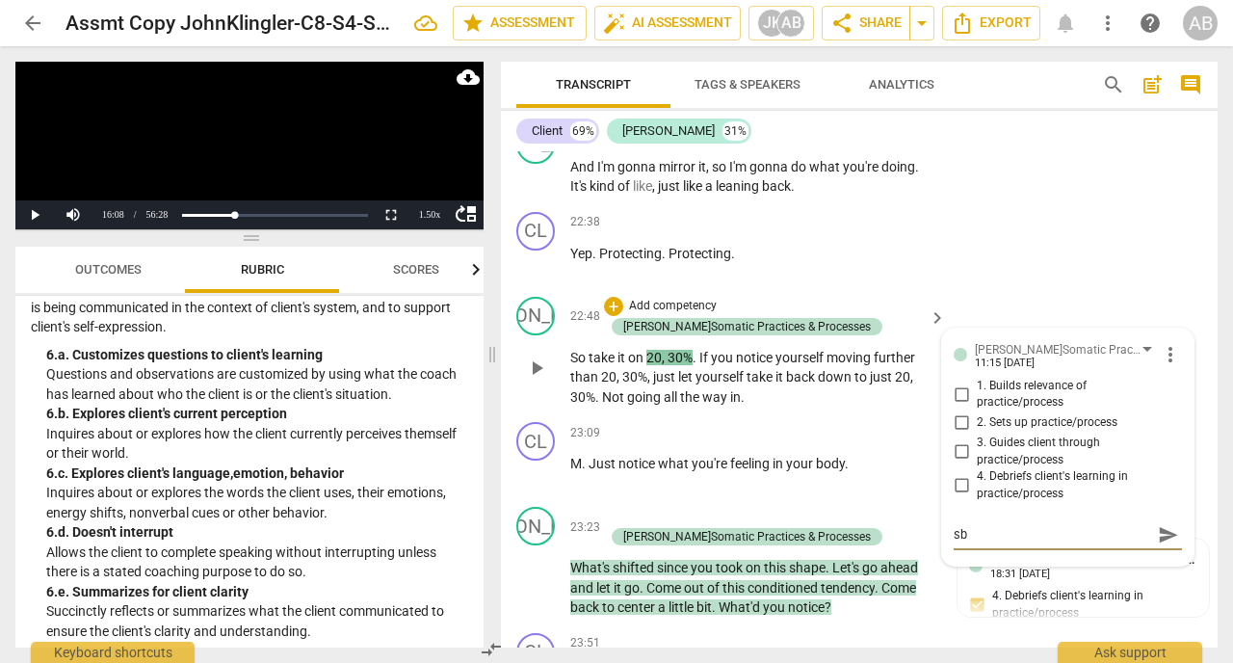
type textarea "sb"
type textarea "sb 1"
type textarea "sb 10"
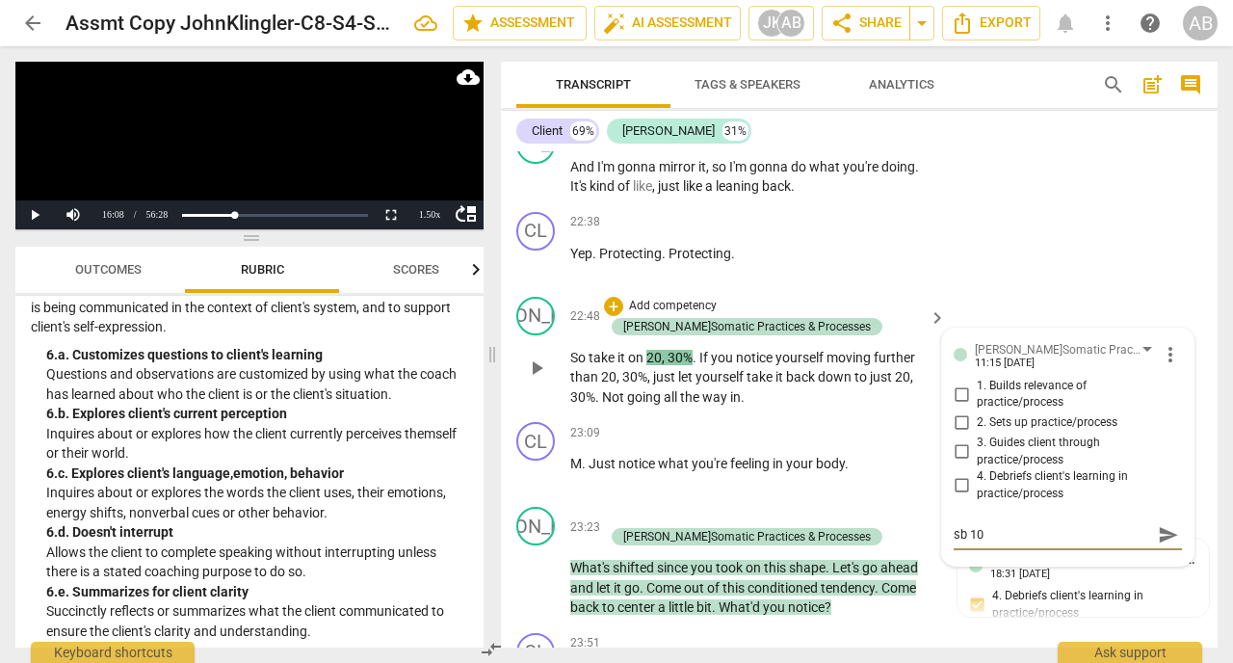
type textarea "sb 10-"
type textarea "sb 10-1"
type textarea "sb 10-15"
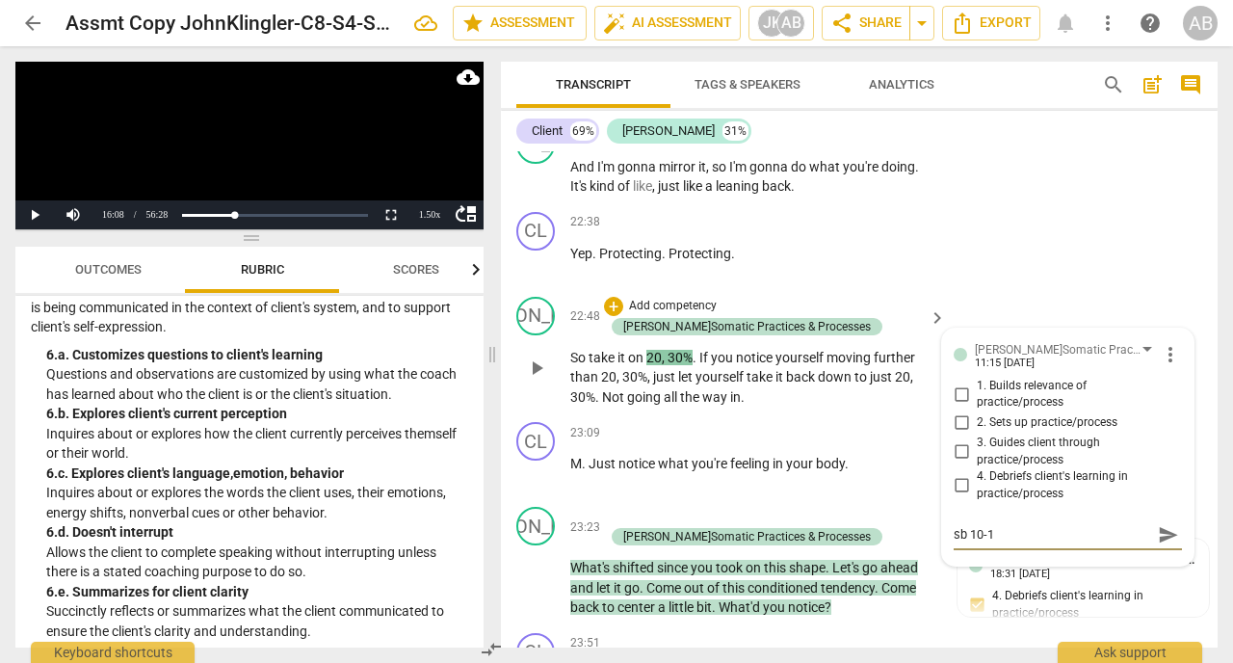
type textarea "sb 10-15"
type textarea "sb 10-15%"
click at [1175, 524] on span "send" at bounding box center [1168, 534] width 21 height 21
click at [965, 411] on input "2. Sets up practice/process" at bounding box center [961, 422] width 31 height 23
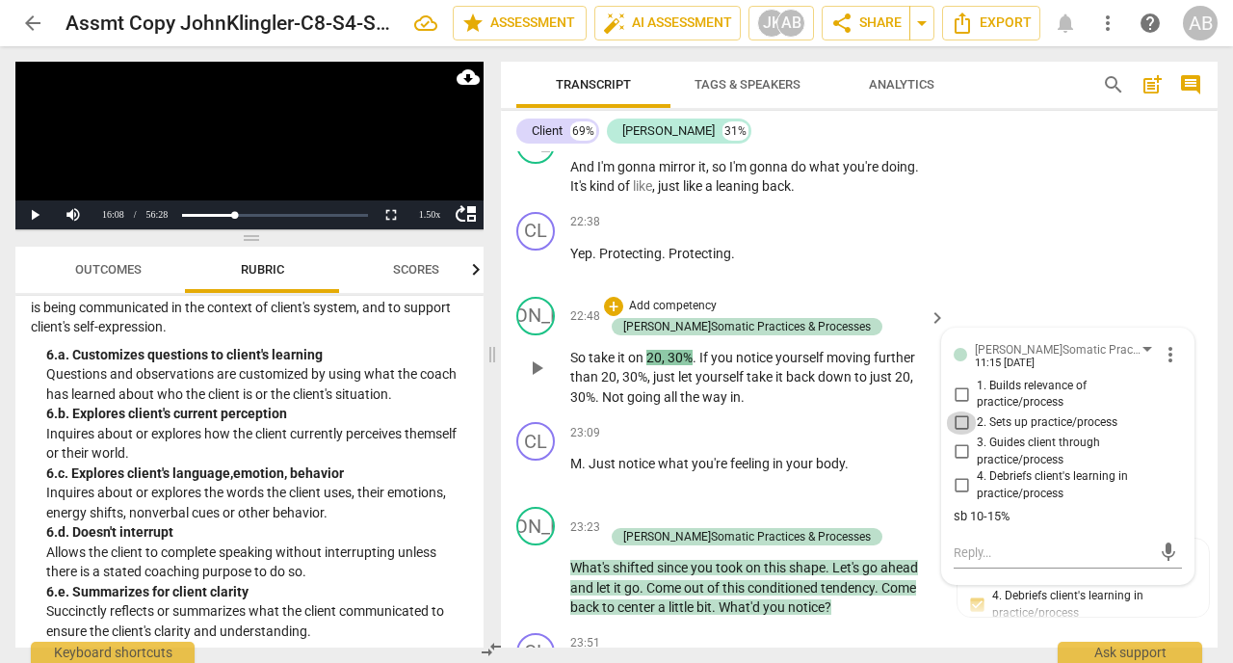
checkbox input "true"
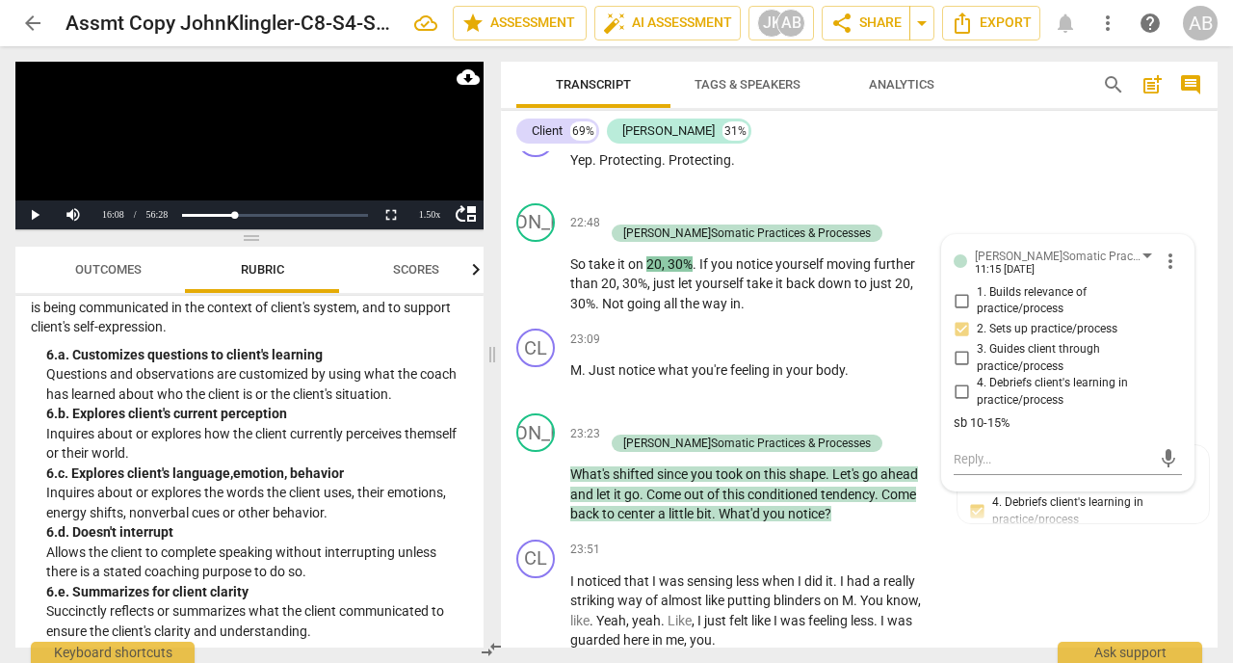
scroll to position [13801, 0]
